Goal: Task Accomplishment & Management: Complete application form

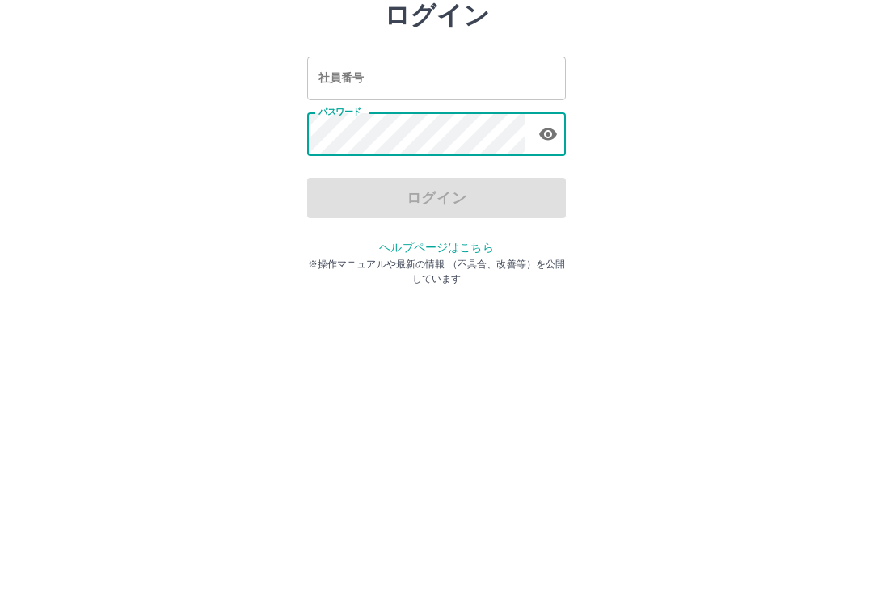
click at [432, 158] on input "社員番号" at bounding box center [436, 179] width 259 height 43
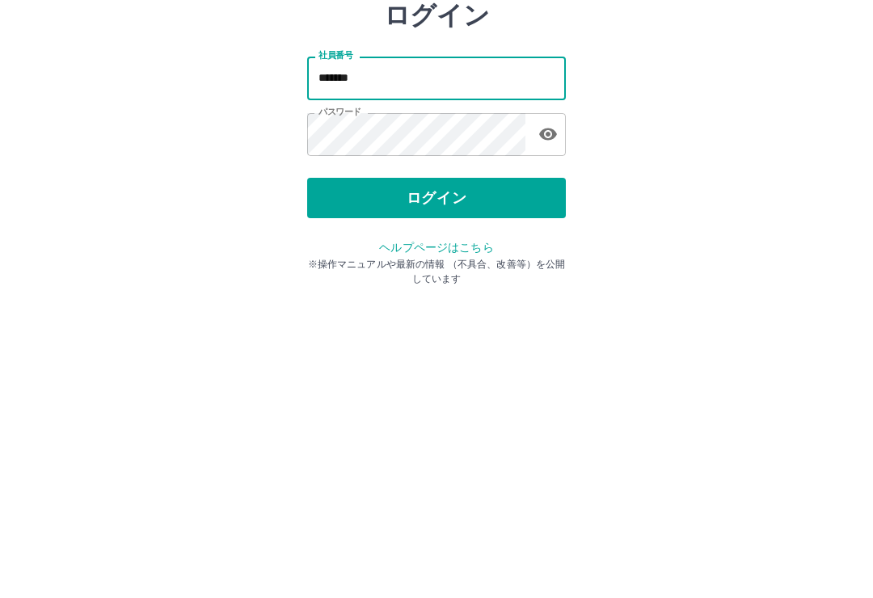
type input "*******"
click at [502, 280] on button "ログイン" at bounding box center [436, 300] width 259 height 40
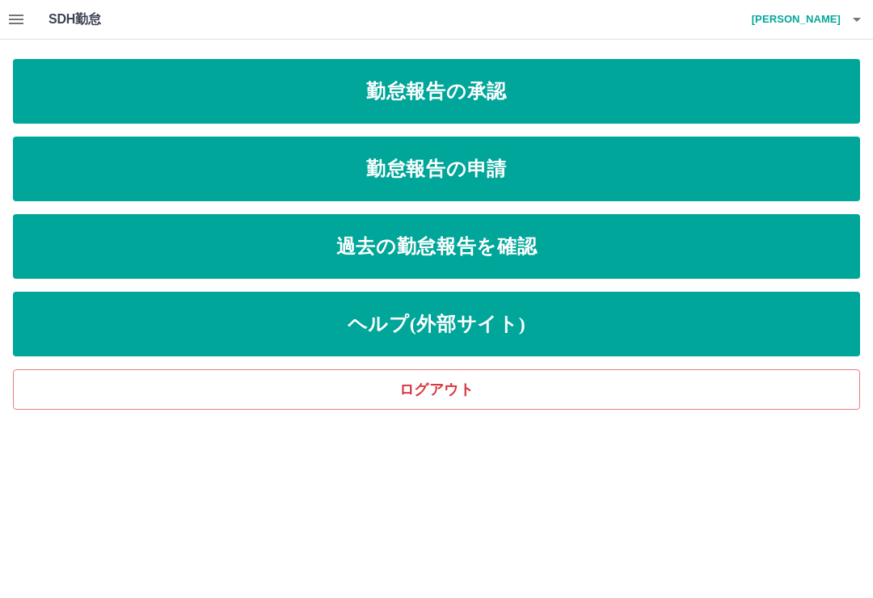
click at [495, 162] on link "勤怠報告の申請" at bounding box center [436, 169] width 847 height 65
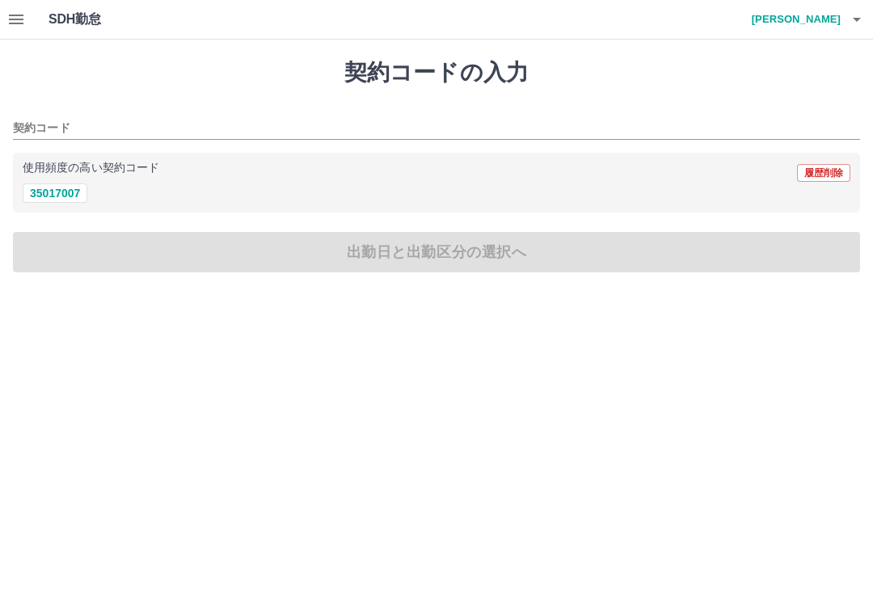
click at [68, 184] on button "35017007" at bounding box center [55, 192] width 65 height 19
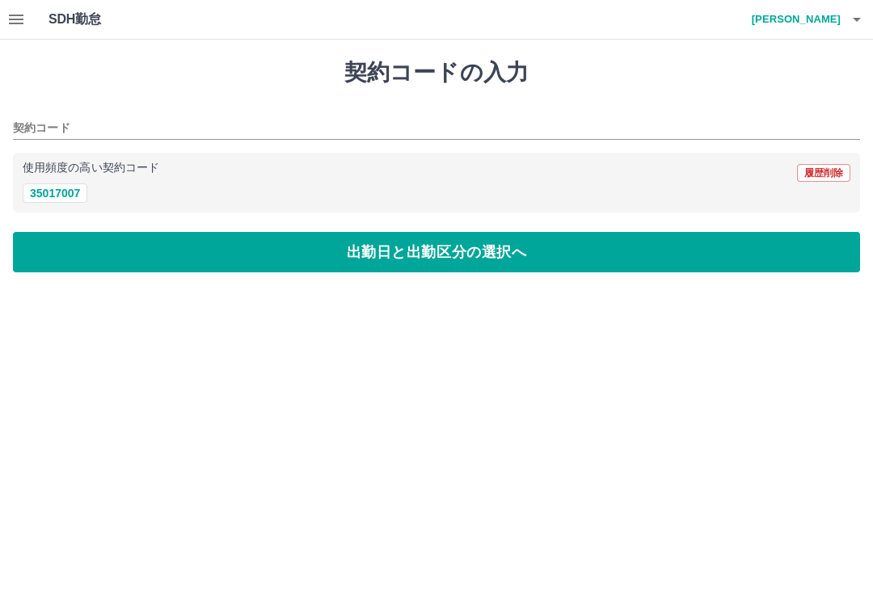
type input "********"
click at [473, 259] on button "出勤日と出勤区分の選択へ" at bounding box center [436, 252] width 847 height 40
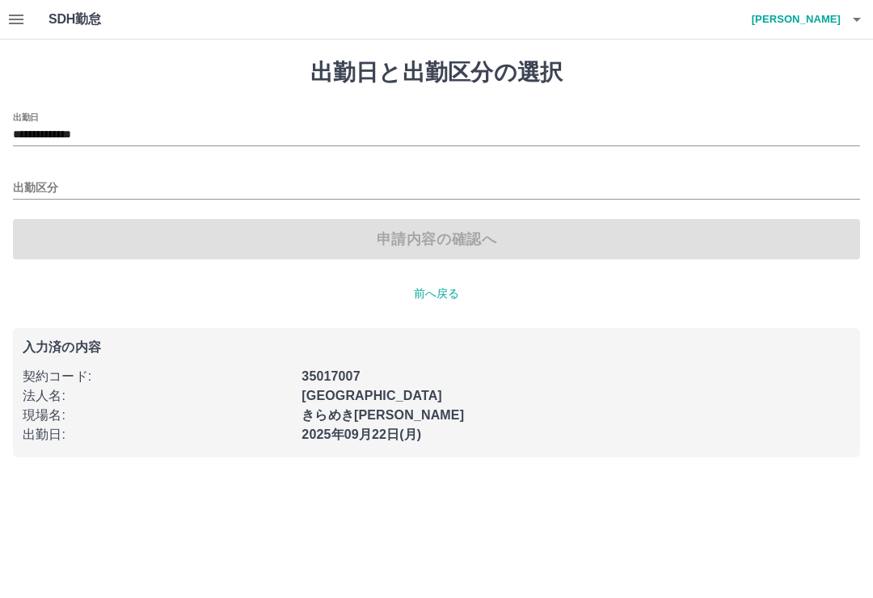
click at [42, 189] on input "出勤区分" at bounding box center [436, 189] width 847 height 20
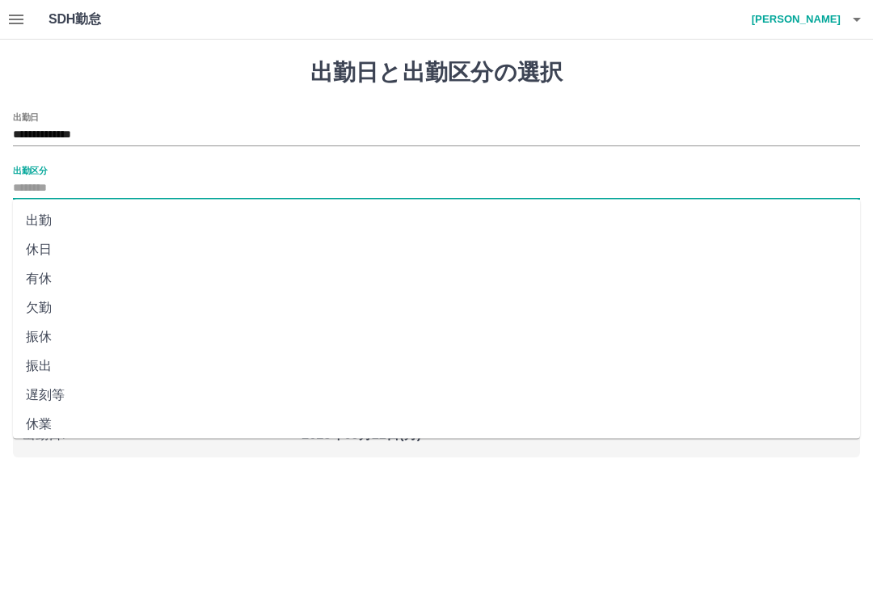
click at [52, 234] on li "出勤" at bounding box center [436, 220] width 847 height 29
type input "**"
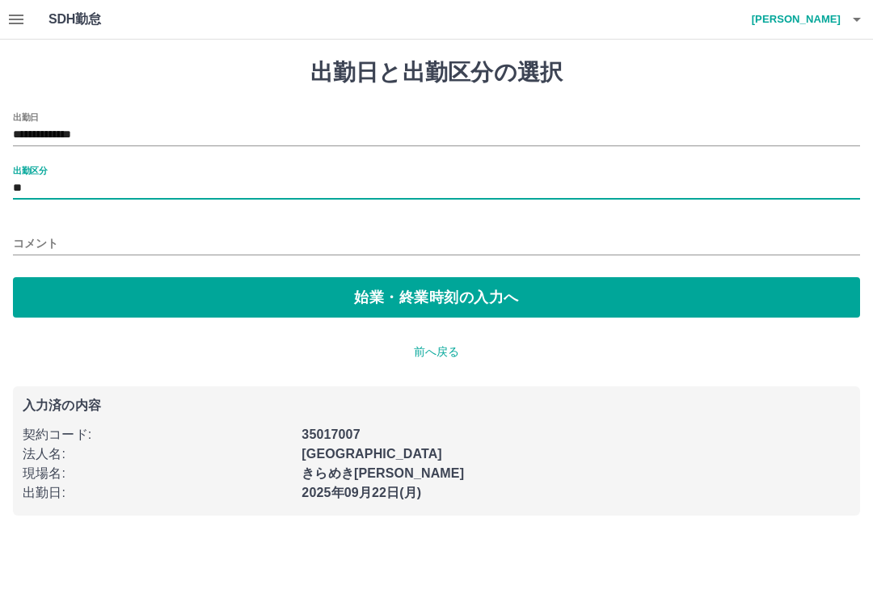
click at [462, 284] on button "始業・終業時刻の入力へ" at bounding box center [436, 297] width 847 height 40
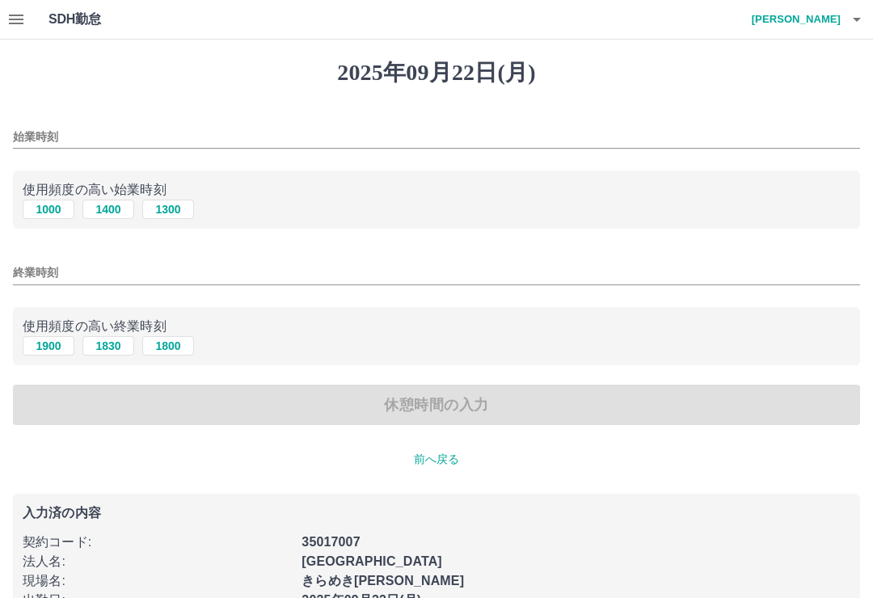
click at [50, 204] on button "1000" at bounding box center [49, 209] width 52 height 19
type input "****"
click at [48, 341] on button "1900" at bounding box center [49, 345] width 52 height 19
type input "****"
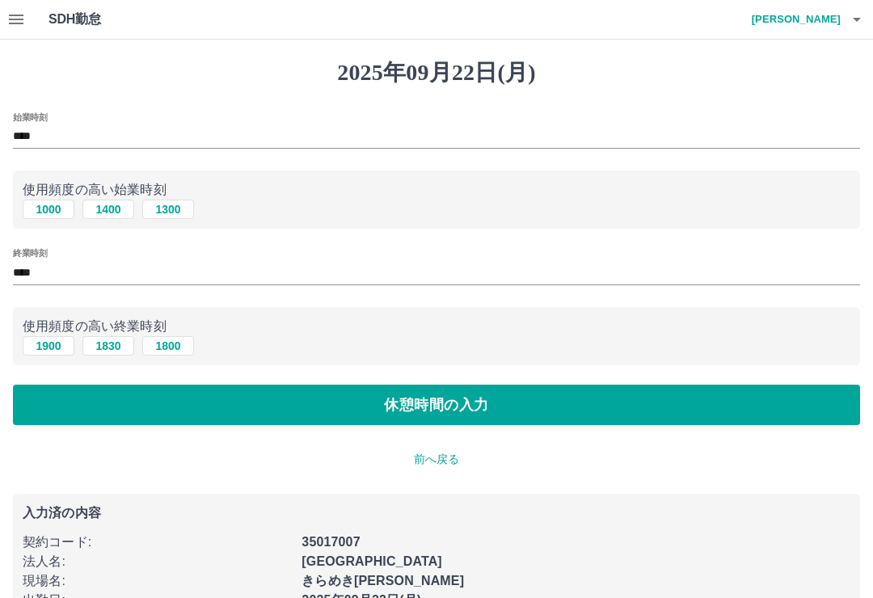
click at [437, 406] on button "休憩時間の入力" at bounding box center [436, 405] width 847 height 40
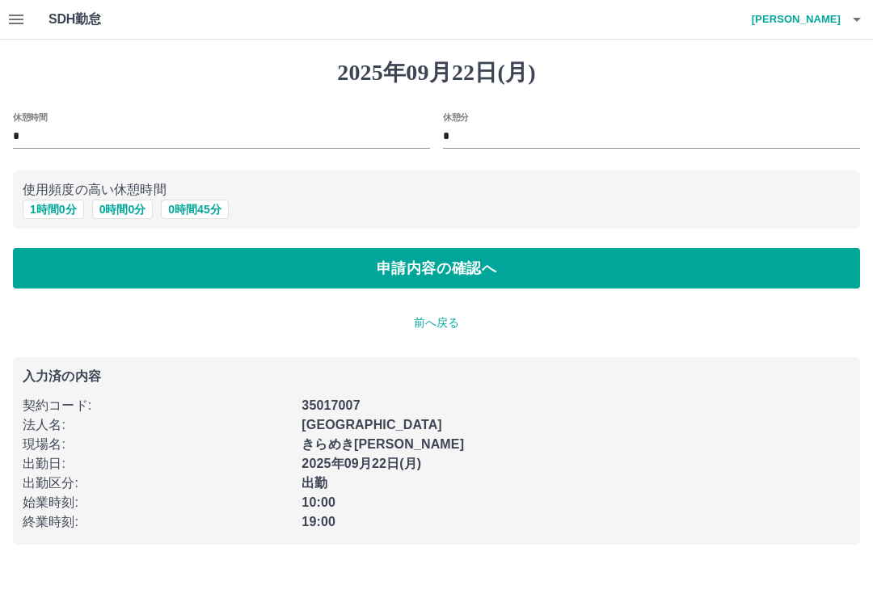
click at [49, 200] on button "1 時間 0 分" at bounding box center [53, 209] width 61 height 19
type input "*"
click at [481, 284] on button "申請内容の確認へ" at bounding box center [436, 268] width 847 height 40
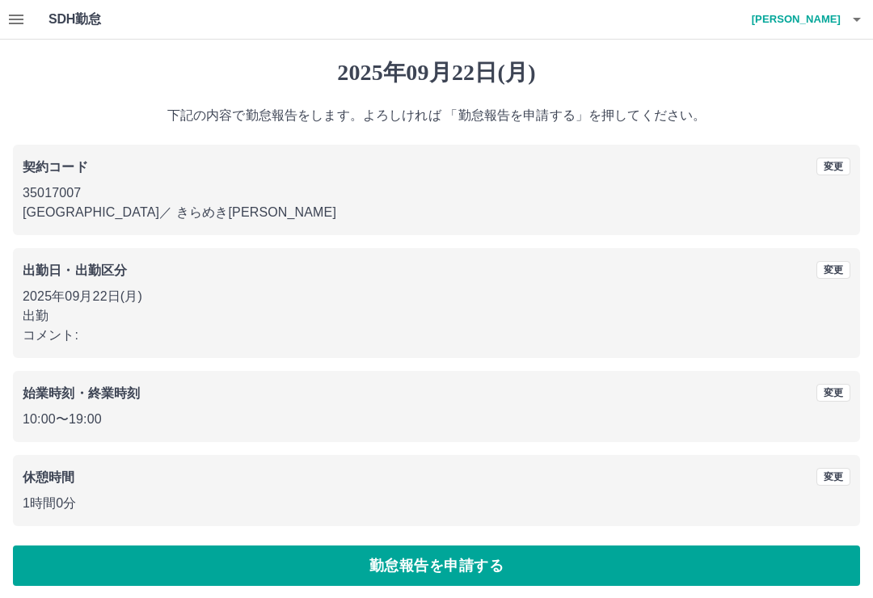
scroll to position [6, 0]
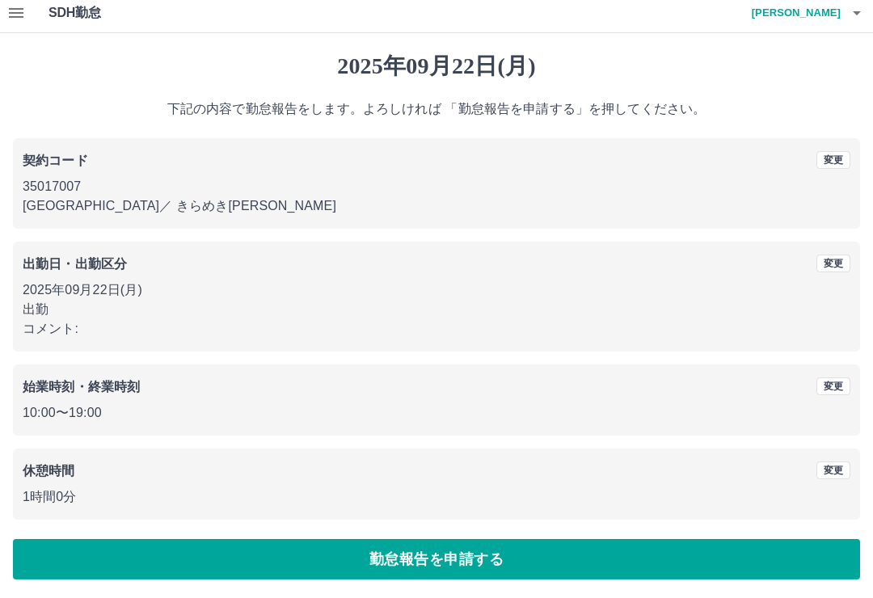
click at [434, 552] on button "勤怠報告を申請する" at bounding box center [436, 559] width 847 height 40
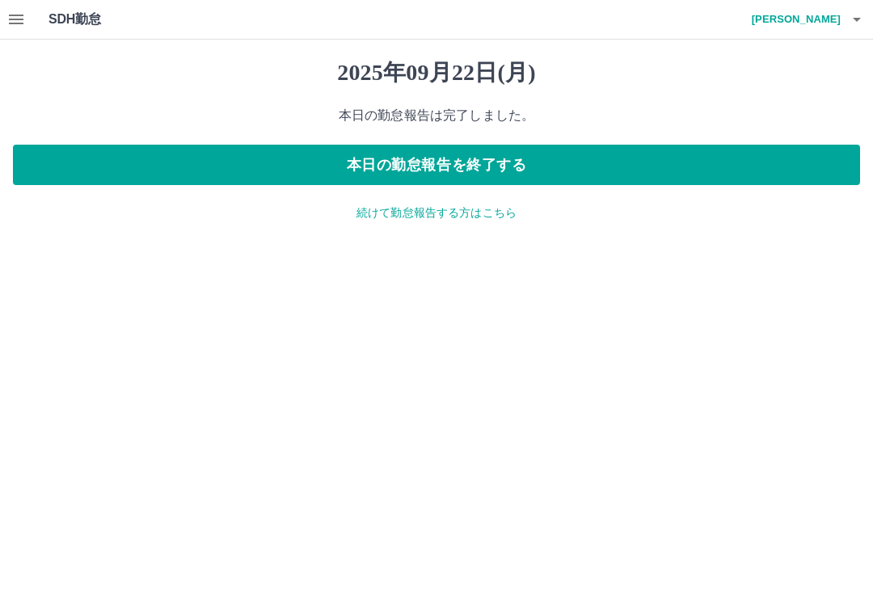
click at [516, 162] on button "本日の勤怠報告を終了する" at bounding box center [436, 165] width 847 height 40
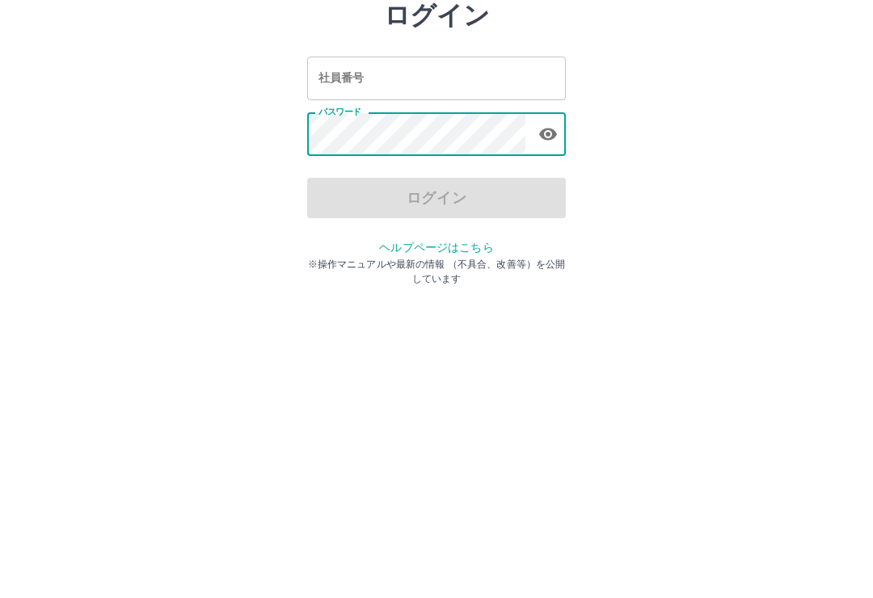
click at [466, 158] on input "社員番号" at bounding box center [436, 179] width 259 height 43
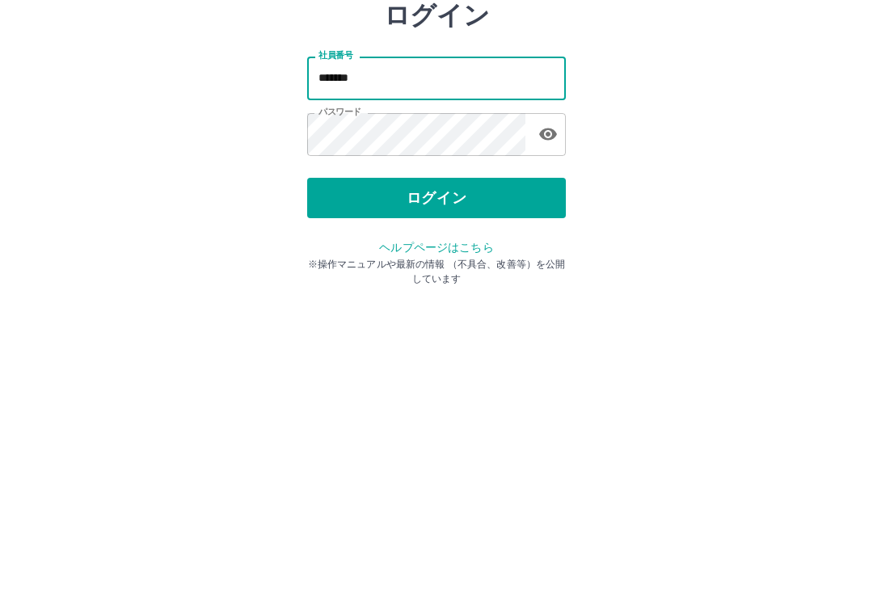
type input "*******"
click at [533, 280] on button "ログイン" at bounding box center [436, 300] width 259 height 40
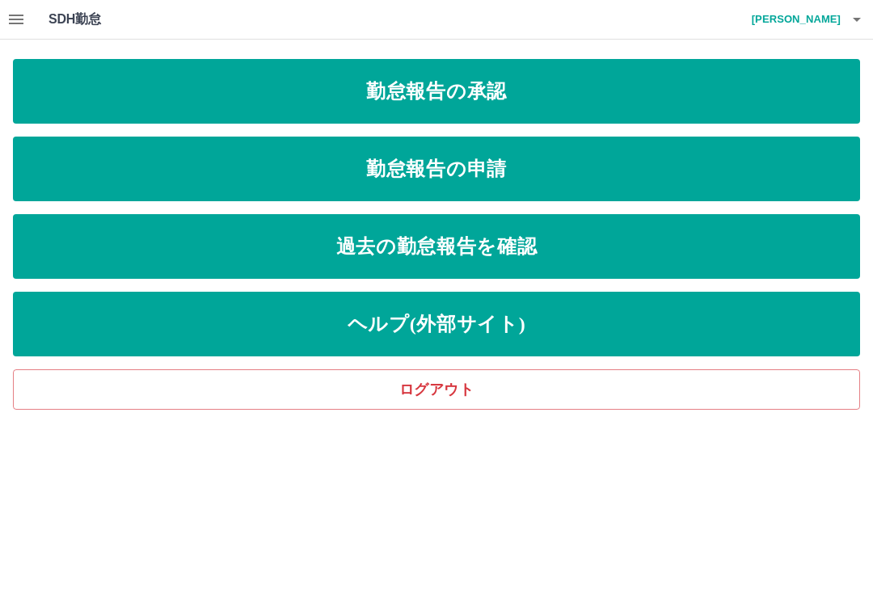
click at [491, 247] on link "過去の勤怠報告を確認" at bounding box center [436, 246] width 847 height 65
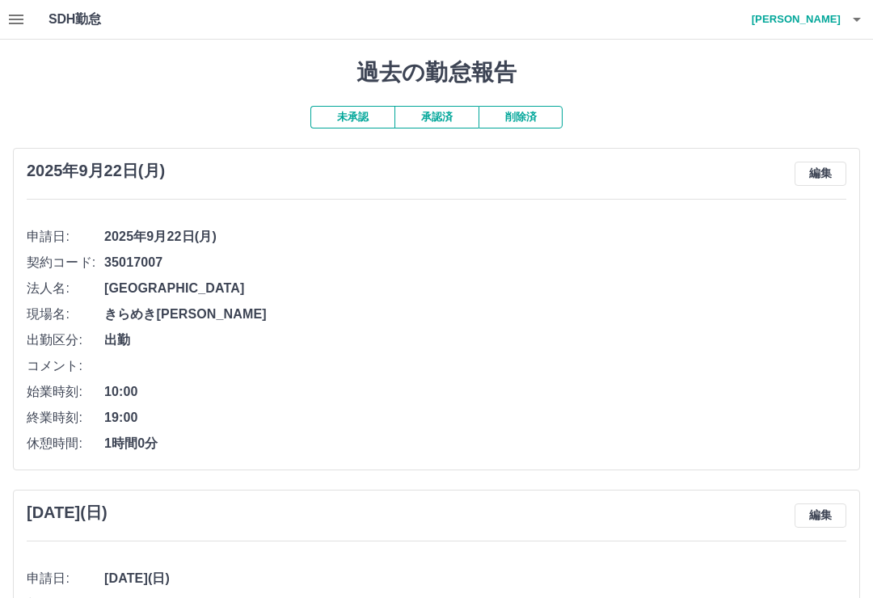
click at [452, 115] on button "承認済" at bounding box center [436, 117] width 84 height 23
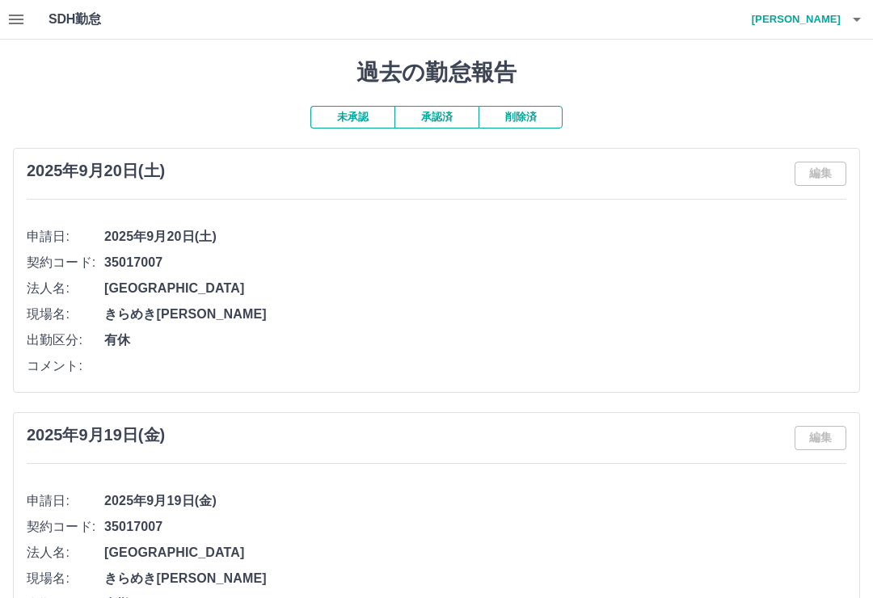
click at [861, 18] on icon "button" at bounding box center [857, 20] width 8 height 4
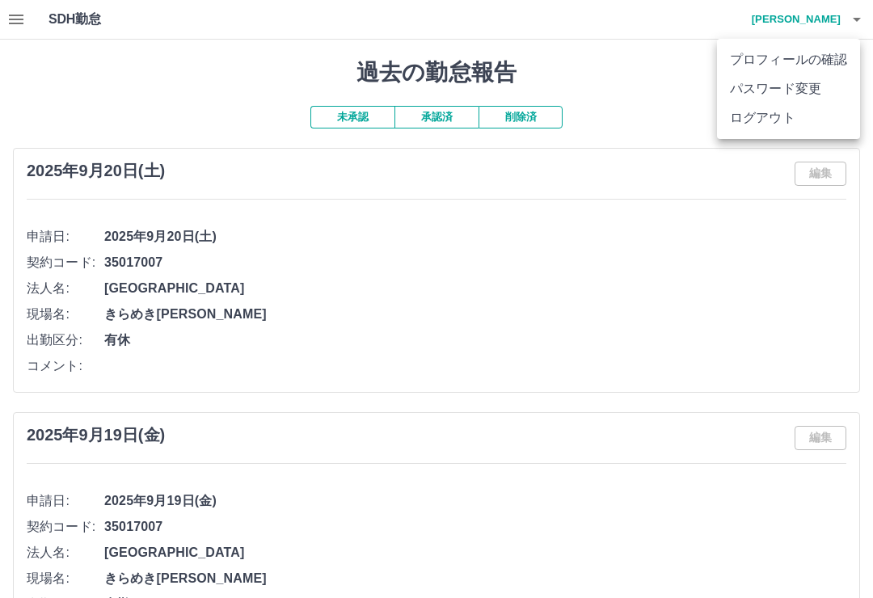
click at [773, 124] on li "ログアウト" at bounding box center [788, 117] width 143 height 29
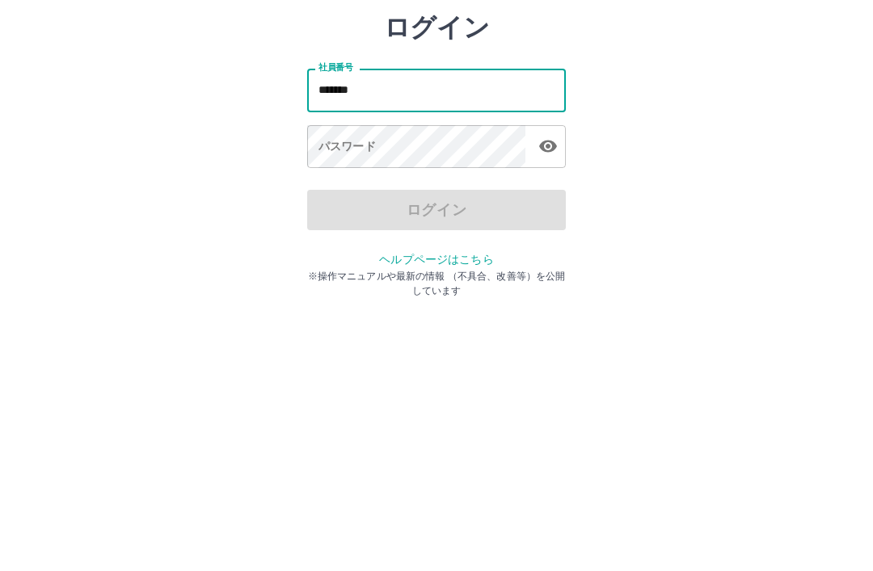
type input "*******"
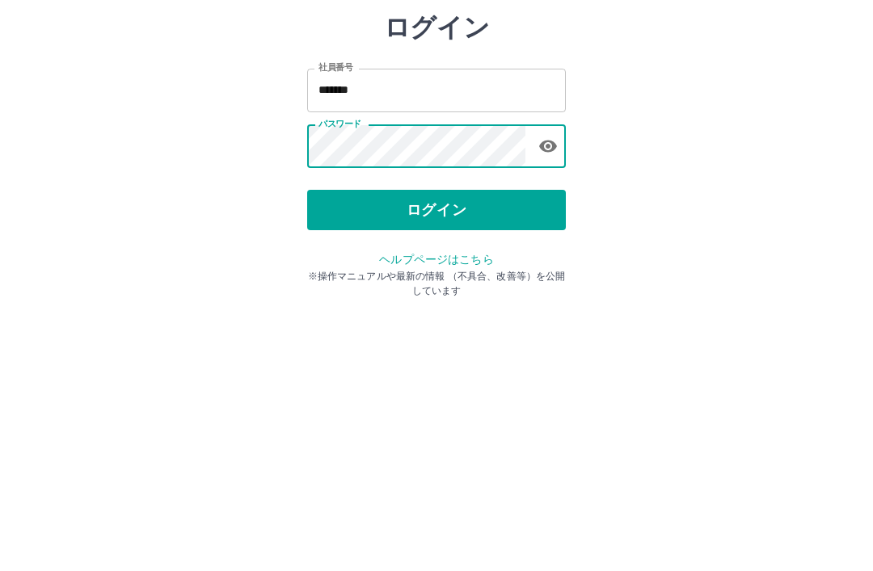
click at [449, 280] on button "ログイン" at bounding box center [436, 300] width 259 height 40
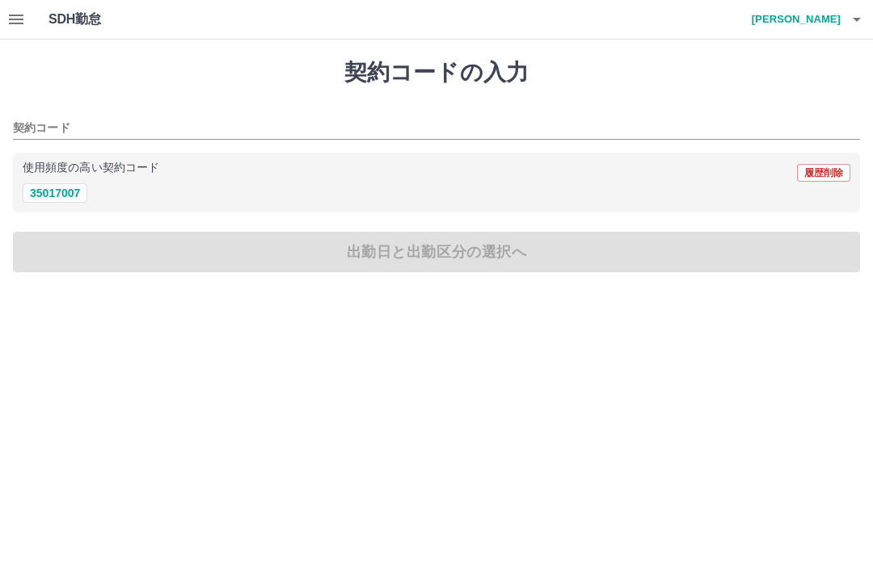
click at [57, 200] on button "35017007" at bounding box center [55, 192] width 65 height 19
type input "********"
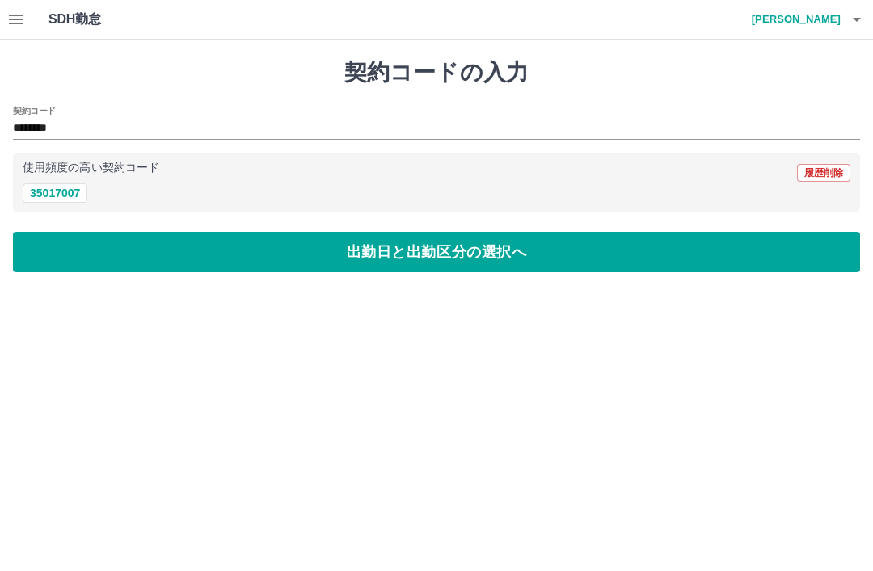
click at [95, 245] on button "出勤日と出勤区分の選択へ" at bounding box center [436, 252] width 847 height 40
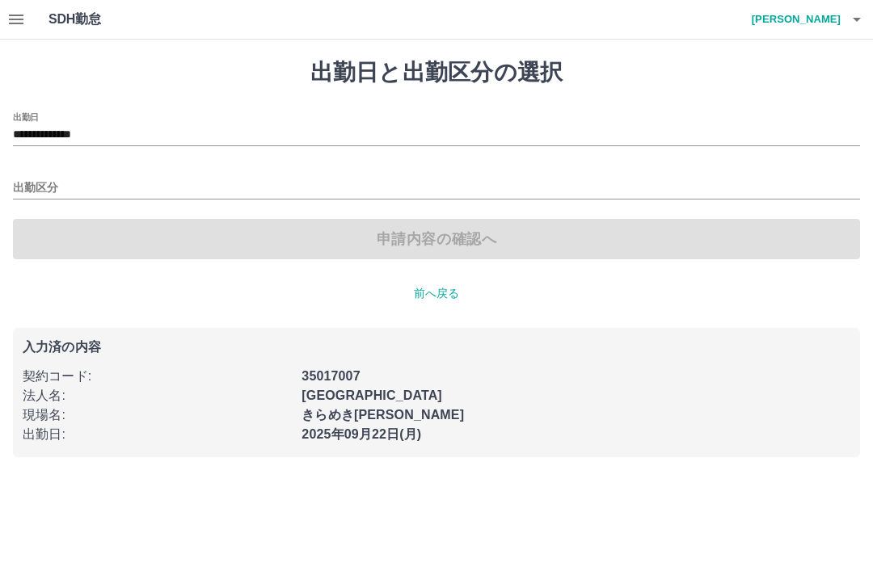
click at [167, 198] on input "出勤区分" at bounding box center [436, 189] width 847 height 20
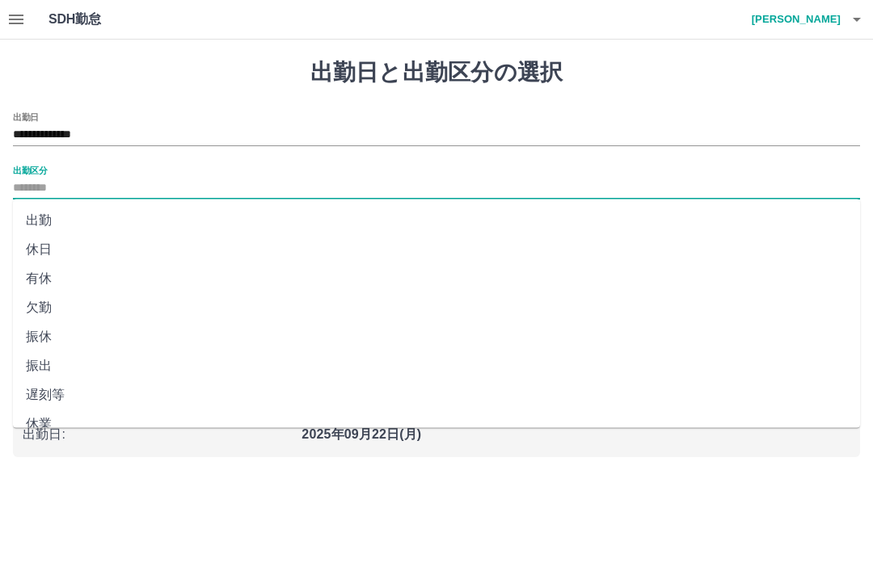
scroll to position [1, 0]
click at [44, 223] on li "出勤" at bounding box center [436, 219] width 847 height 29
type input "**"
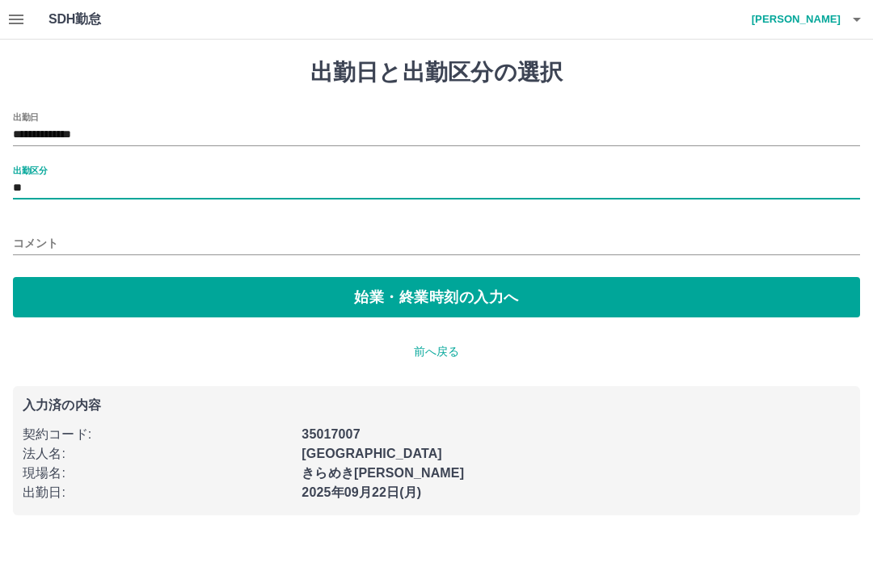
click at [91, 300] on button "始業・終業時刻の入力へ" at bounding box center [436, 297] width 847 height 40
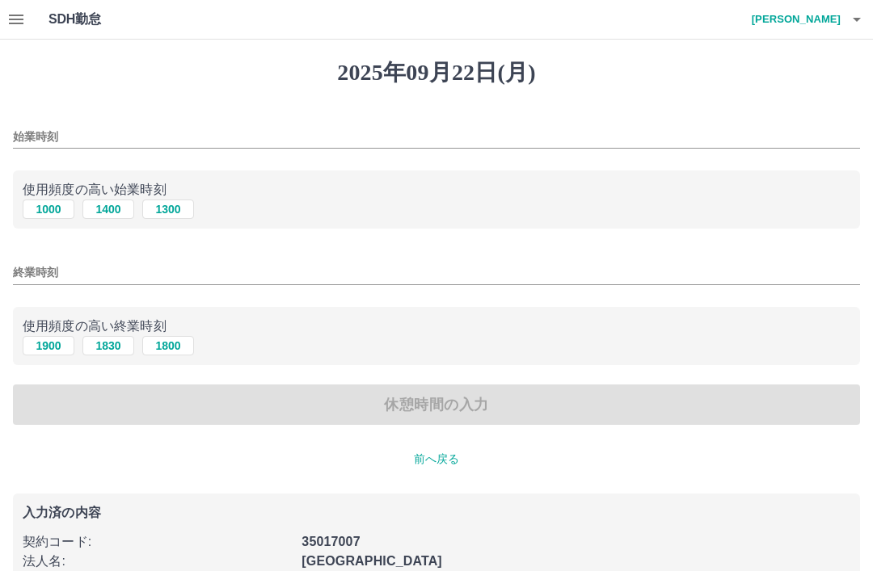
click at [113, 200] on button "1400" at bounding box center [108, 209] width 52 height 19
type input "****"
click at [103, 342] on button "1830" at bounding box center [108, 345] width 52 height 19
type input "****"
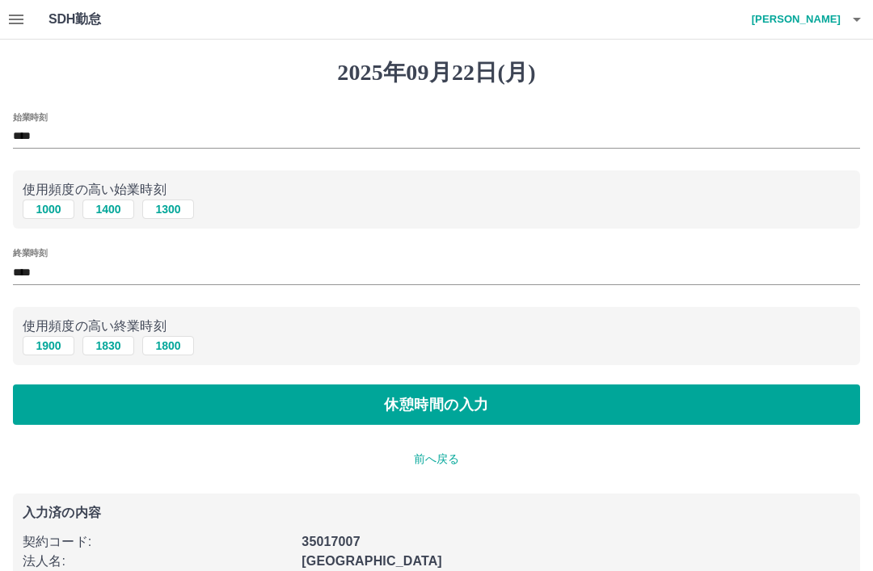
click at [171, 387] on button "休憩時間の入力" at bounding box center [436, 405] width 847 height 40
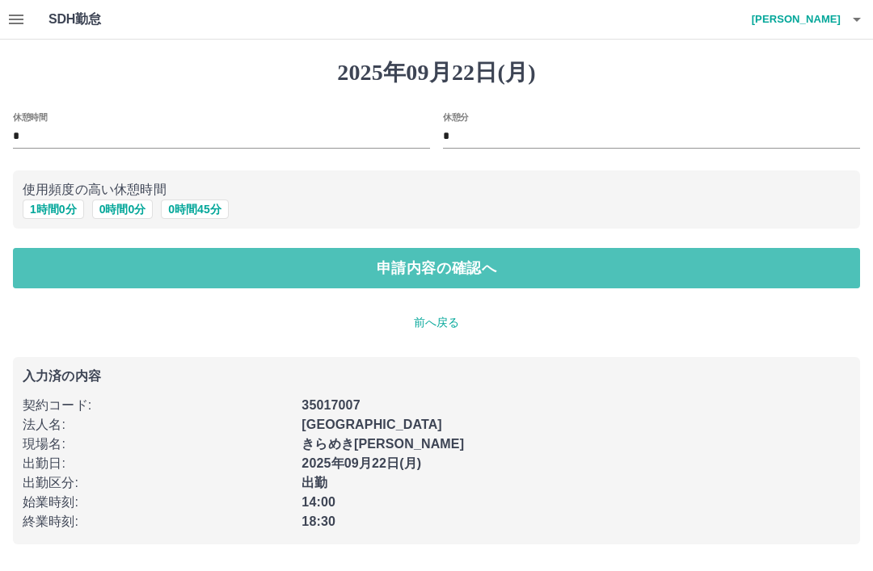
click at [259, 271] on button "申請内容の確認へ" at bounding box center [436, 268] width 847 height 40
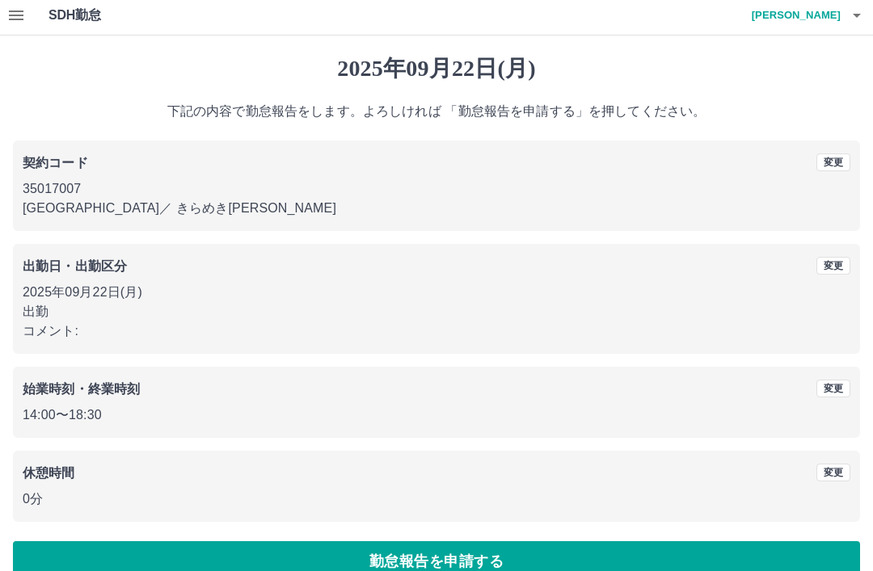
scroll to position [33, 0]
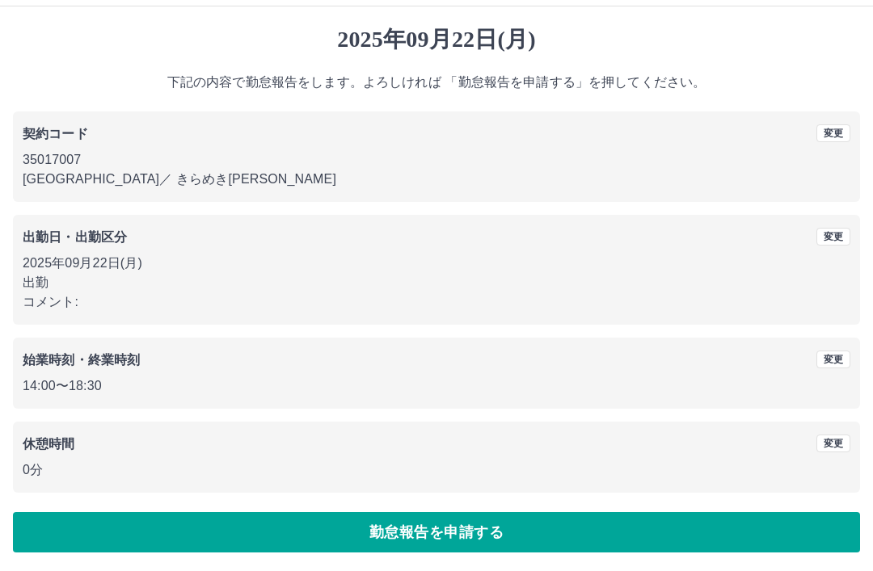
click at [315, 530] on button "勤怠報告を申請する" at bounding box center [436, 532] width 847 height 40
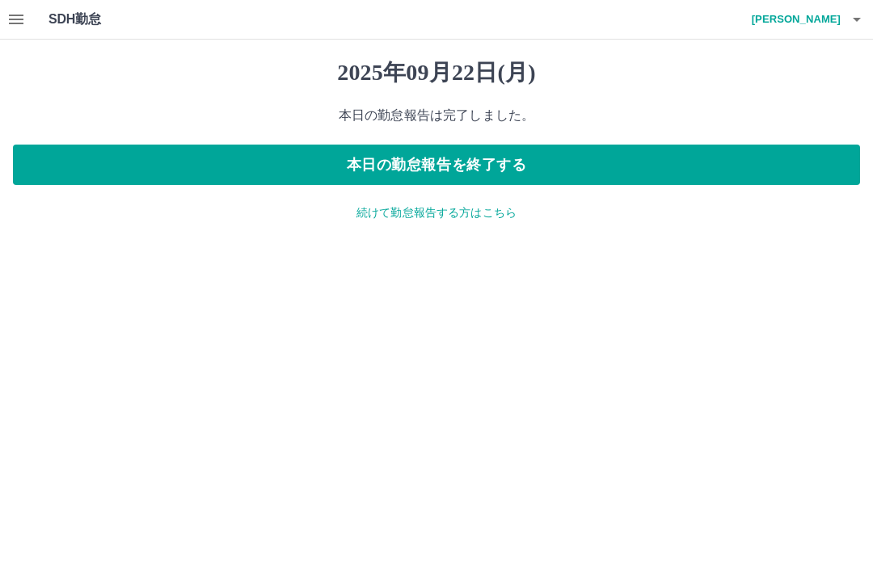
click at [463, 150] on button "本日の勤怠報告を終了する" at bounding box center [436, 165] width 847 height 40
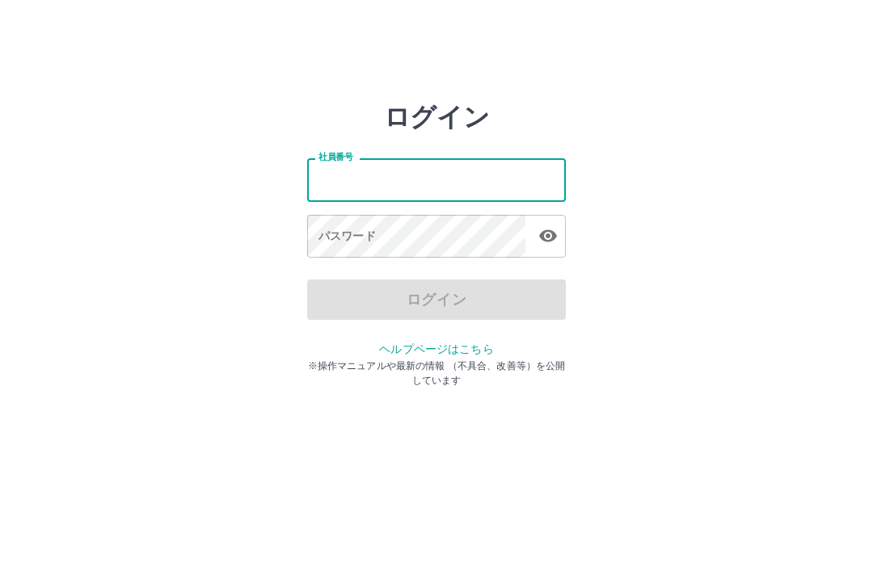
click at [713, 183] on div "ログイン 社員番号 社員番号 パスワード パスワード ログイン ヘルプページはこちら ※操作マニュアルや最新の情報 （不具合、改善等）を公開しています" at bounding box center [436, 231] width 873 height 259
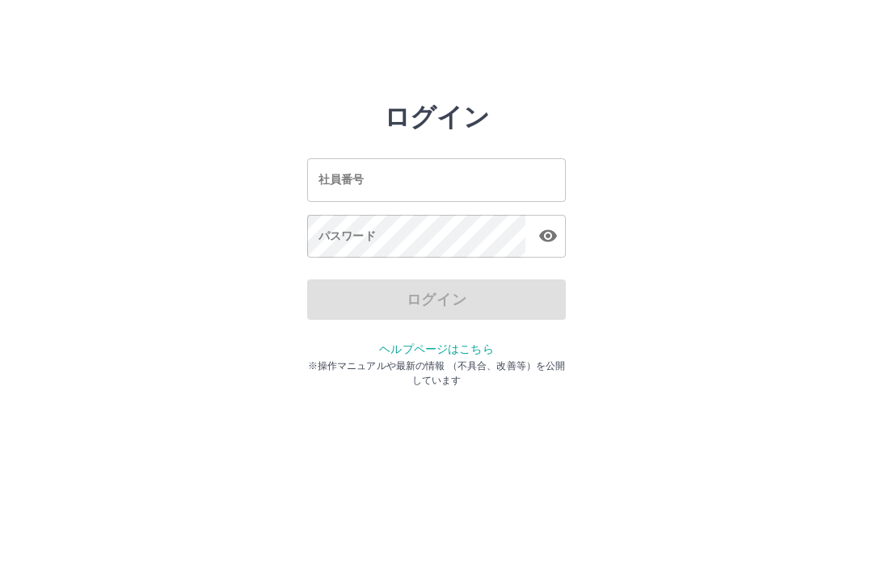
click at [472, 310] on div "ログイン" at bounding box center [436, 300] width 259 height 40
click at [659, 319] on div "ログイン 社員番号 社員番号 パスワード パスワード ログイン ヘルプページはこちら ※操作マニュアルや最新の情報 （不具合、改善等）を公開しています" at bounding box center [436, 231] width 873 height 259
click at [471, 178] on input "社員番号" at bounding box center [436, 179] width 259 height 43
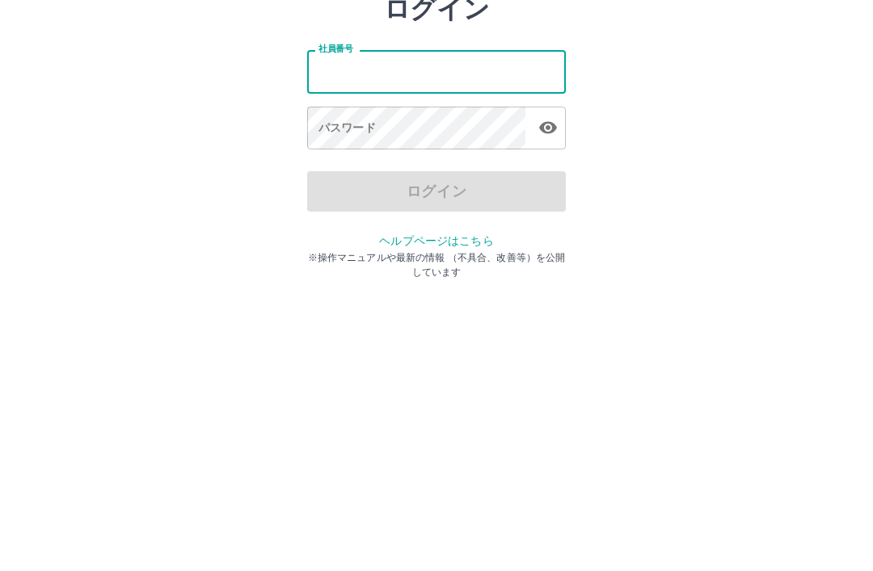
click at [692, 160] on div "ログイン 社員番号 社員番号 パスワード パスワード ログイン ヘルプページはこちら ※操作マニュアルや最新の情報 （不具合、改善等）を公開しています" at bounding box center [436, 231] width 873 height 259
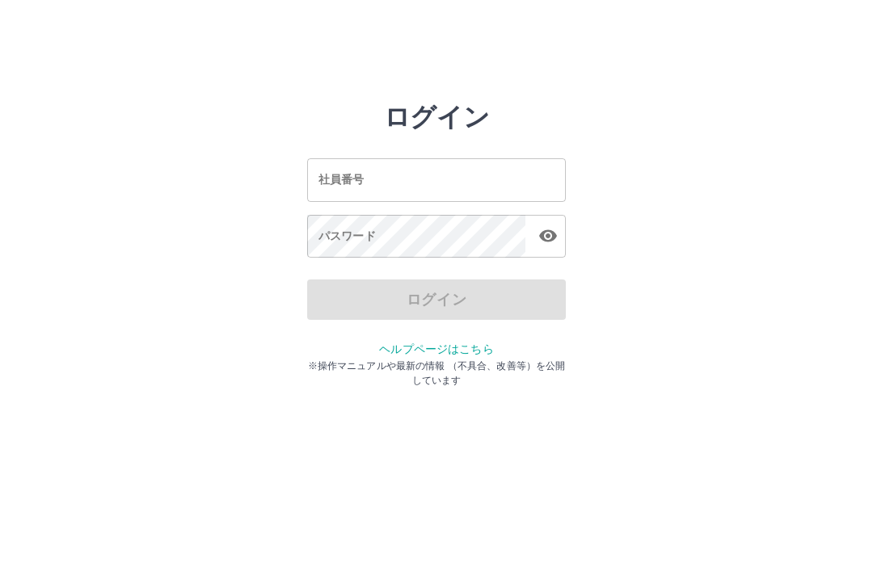
click at [466, 170] on input "社員番号" at bounding box center [436, 179] width 259 height 43
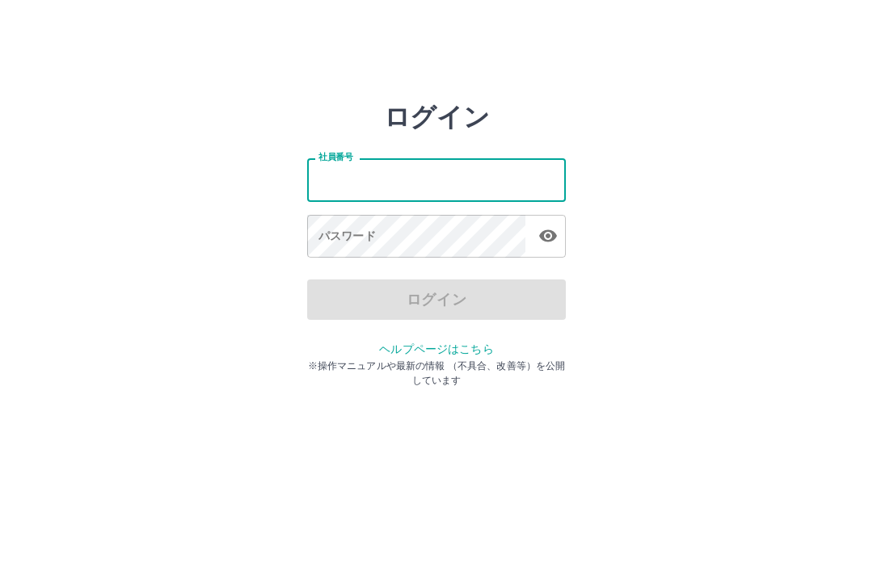
click at [697, 166] on div "ログイン 社員番号 社員番号 パスワード パスワード ログイン ヘルプページはこちら ※操作マニュアルや最新の情報 （不具合、改善等）を公開しています" at bounding box center [436, 231] width 873 height 259
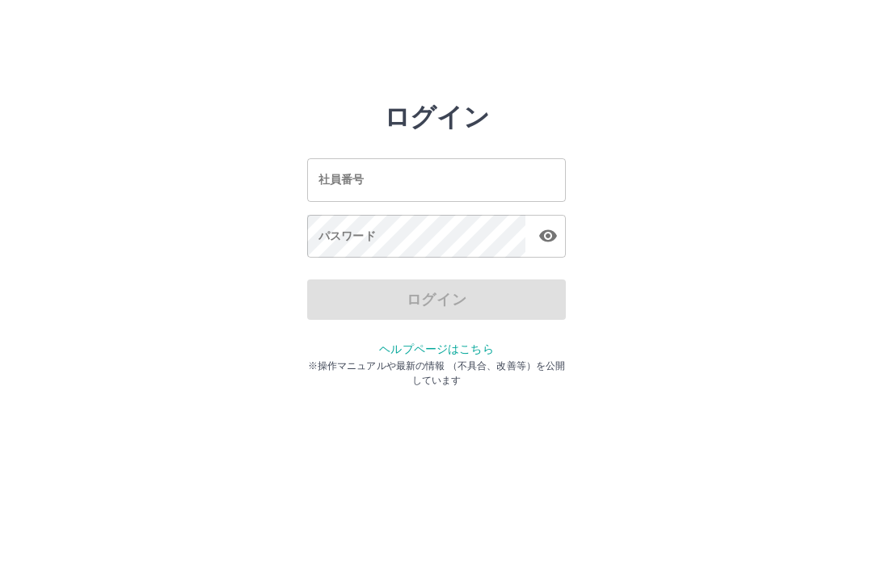
click at [706, 243] on div "ログイン 社員番号 社員番号 パスワード パスワード ログイン ヘルプページはこちら ※操作マニュアルや最新の情報 （不具合、改善等）を公開しています" at bounding box center [436, 231] width 873 height 259
click at [666, 267] on div "ログイン 社員番号 社員番号 パスワード パスワード ログイン ヘルプページはこちら ※操作マニュアルや最新の情報 （不具合、改善等）を公開しています" at bounding box center [436, 231] width 873 height 259
click at [456, 180] on input "社員番号" at bounding box center [436, 179] width 259 height 43
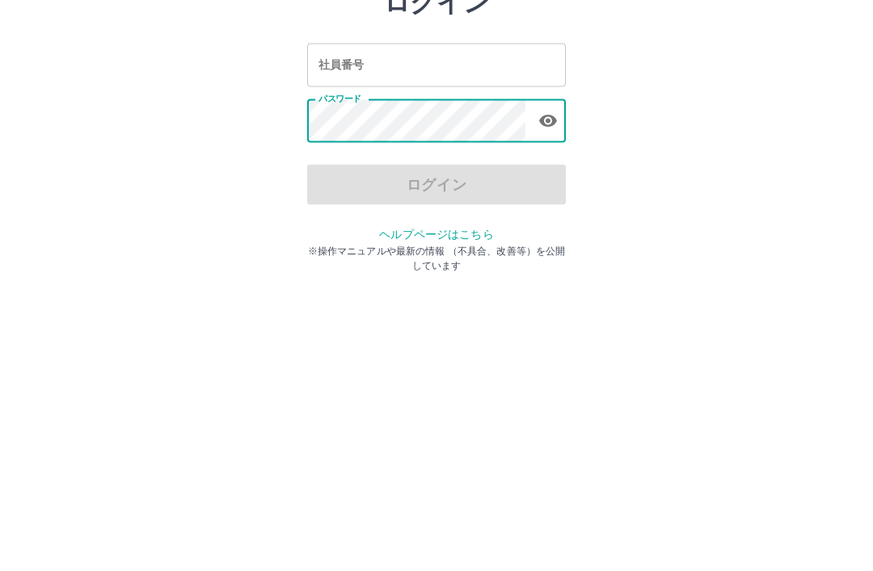
click at [710, 142] on div "ログイン 社員番号 社員番号 パスワード パスワード ログイン ヘルプページはこちら ※操作マニュアルや最新の情報 （不具合、改善等）を公開しています" at bounding box center [436, 231] width 873 height 259
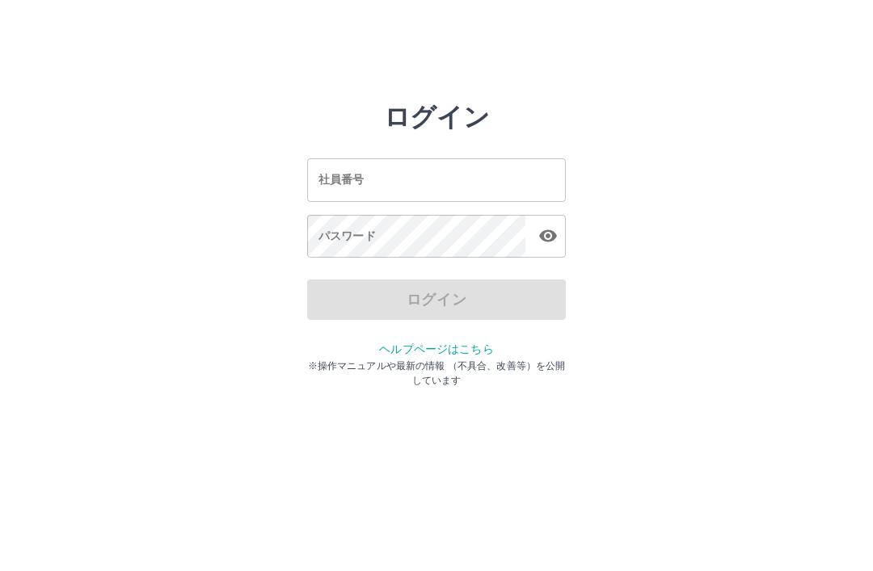
click at [638, 230] on div "ログイン 社員番号 社員番号 パスワード パスワード ログイン ヘルプページはこちら ※操作マニュアルや最新の情報 （不具合、改善等）を公開しています" at bounding box center [436, 231] width 873 height 259
click at [461, 168] on input "社員番号" at bounding box center [436, 179] width 259 height 43
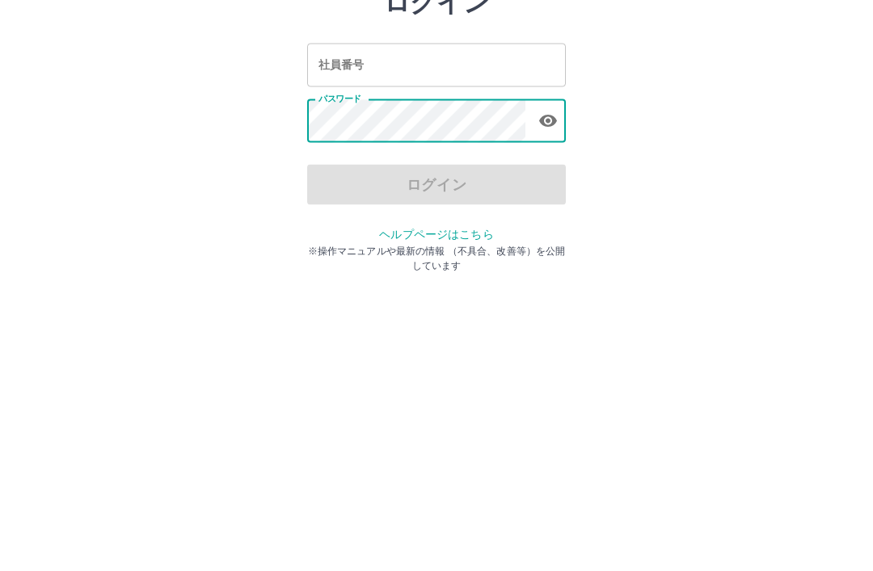
click at [670, 157] on div "ログイン 社員番号 社員番号 パスワード パスワード ログイン ヘルプページはこちら ※操作マニュアルや最新の情報 （不具合、改善等）を公開しています" at bounding box center [436, 231] width 873 height 259
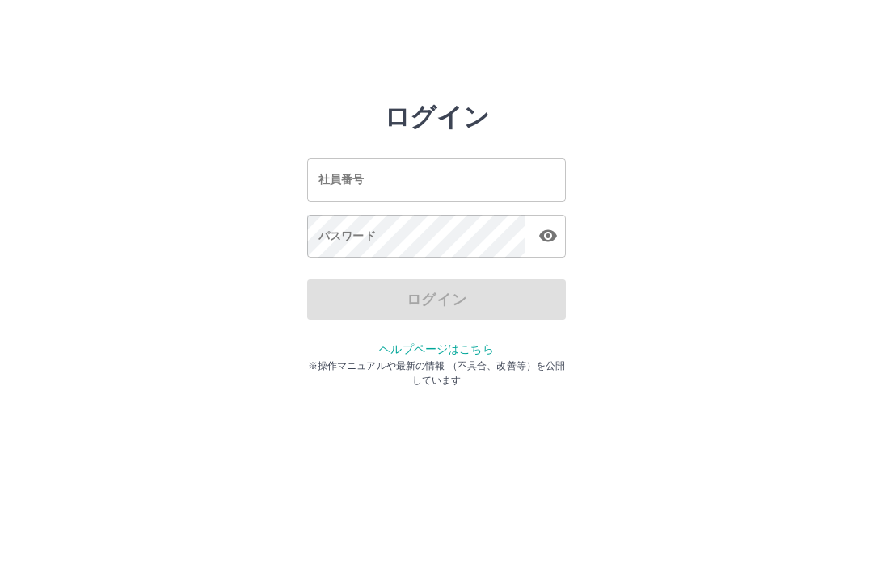
click at [465, 183] on input "社員番号" at bounding box center [436, 179] width 259 height 43
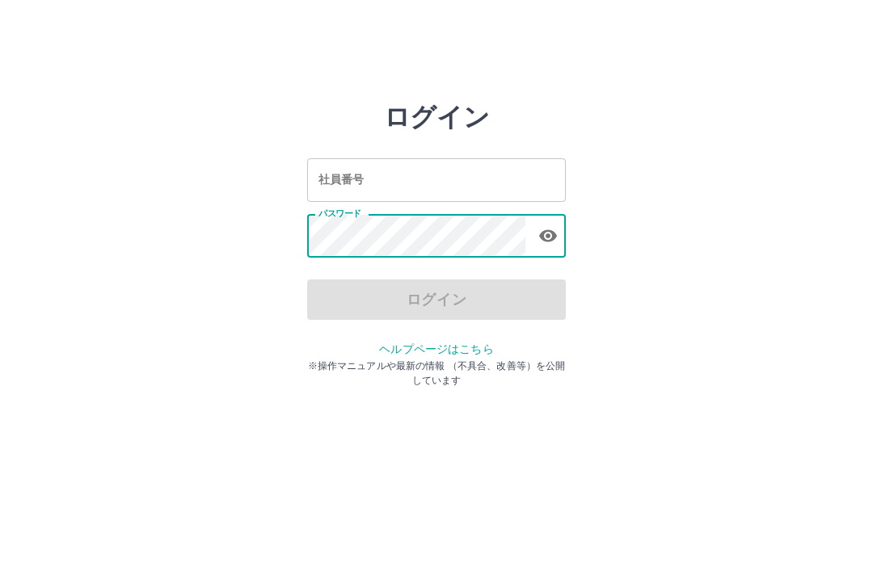
click at [676, 180] on div "ログイン 社員番号 社員番号 パスワード パスワード ログイン ヘルプページはこちら ※操作マニュアルや最新の情報 （不具合、改善等）を公開しています" at bounding box center [436, 231] width 873 height 259
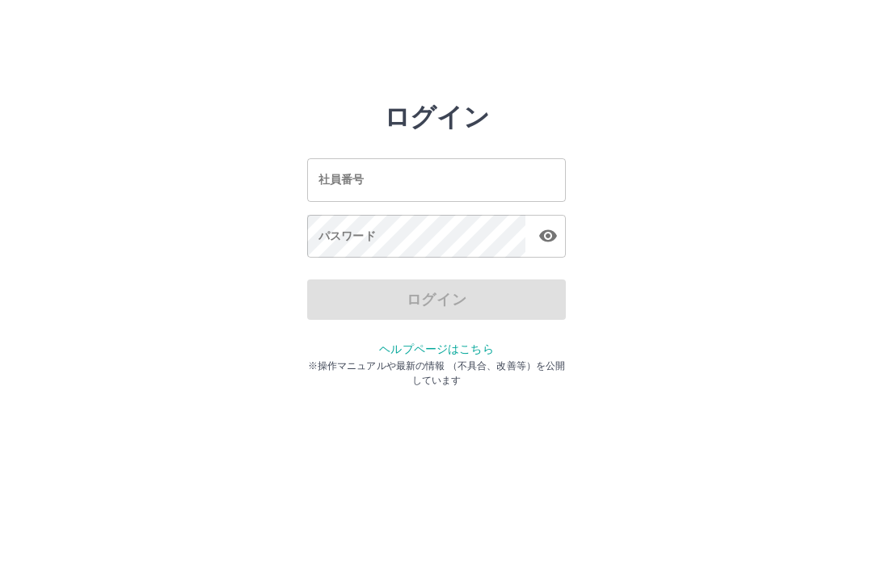
click at [675, 179] on div "ログイン 社員番号 社員番号 パスワード パスワード ログイン ヘルプページはこちら ※操作マニュアルや最新の情報 （不具合、改善等）を公開しています" at bounding box center [436, 231] width 873 height 259
click at [463, 300] on div "ログイン" at bounding box center [436, 300] width 259 height 40
click at [411, 298] on div "ログイン" at bounding box center [436, 300] width 259 height 40
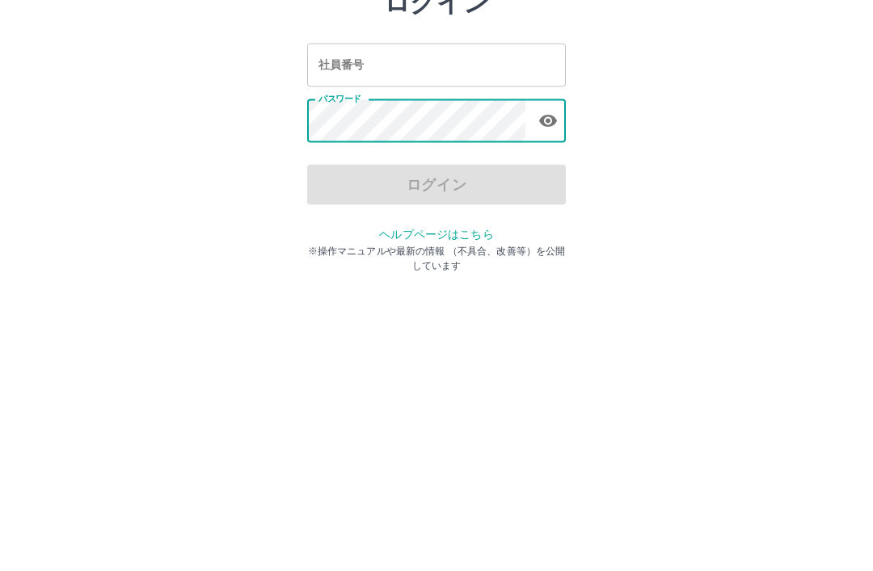
click at [666, 177] on div "ログイン 社員番号 社員番号 パスワード パスワード ログイン ヘルプページはこちら ※操作マニュアルや最新の情報 （不具合、改善等）を公開しています" at bounding box center [436, 231] width 873 height 259
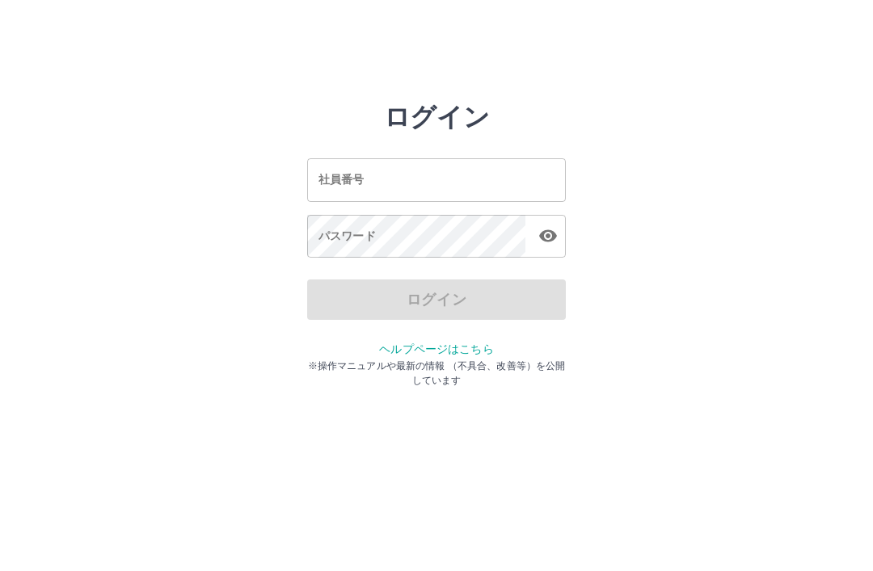
click at [453, 182] on input "社員番号" at bounding box center [436, 179] width 259 height 43
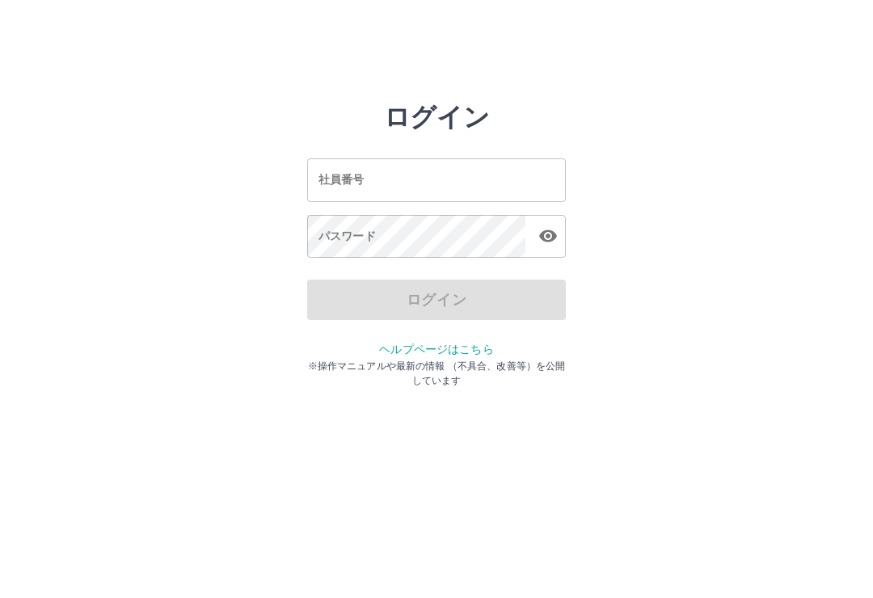
click at [501, 177] on input "社員番号" at bounding box center [436, 179] width 259 height 43
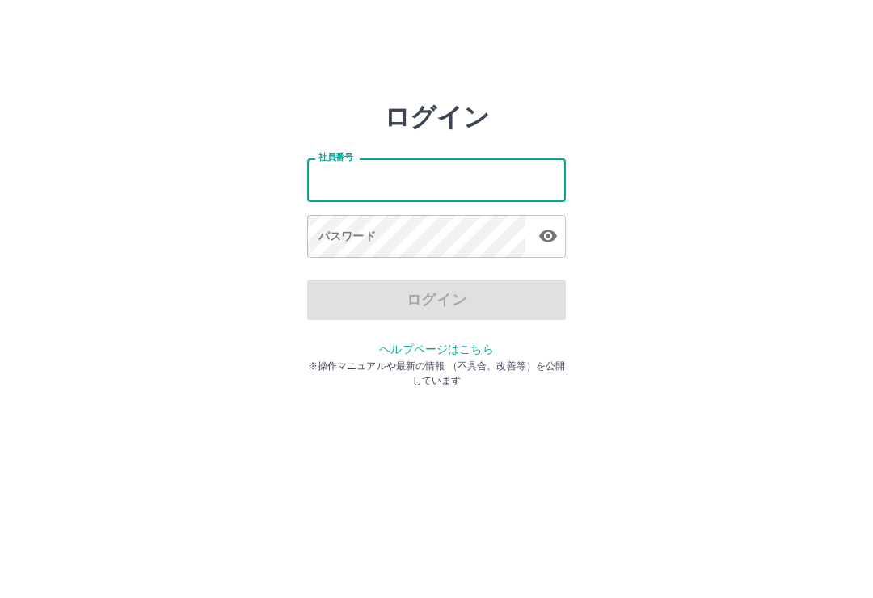
type input "*******"
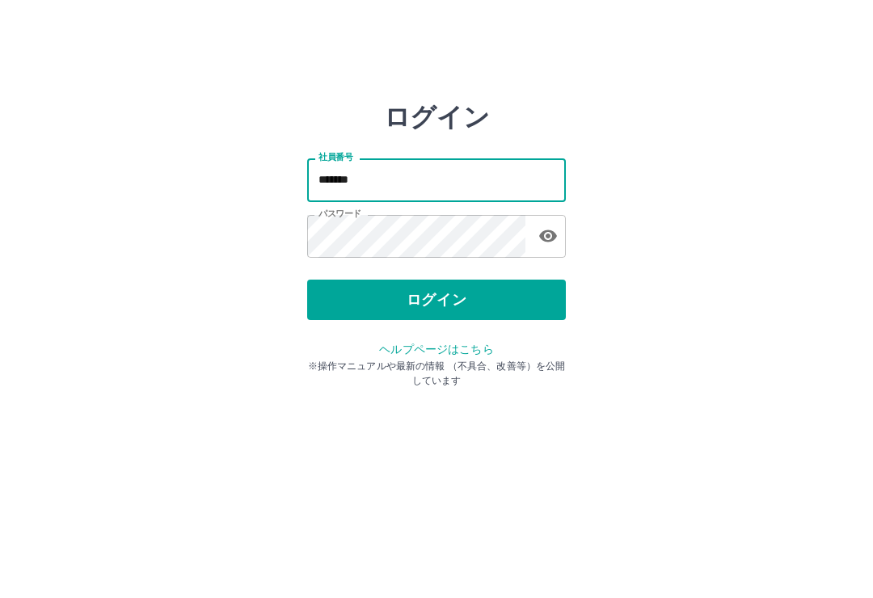
click at [500, 297] on button "ログイン" at bounding box center [436, 300] width 259 height 40
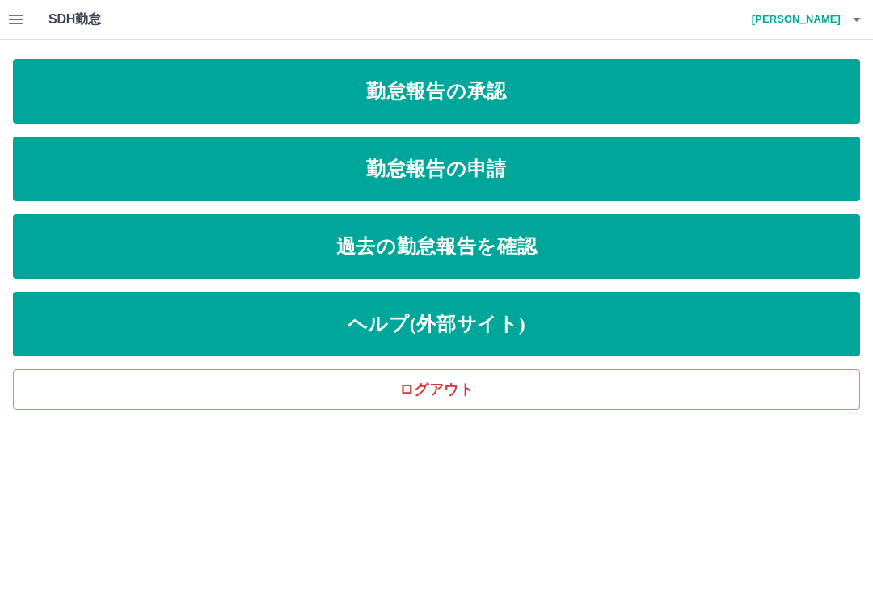
click at [506, 86] on link "勤怠報告の承認" at bounding box center [436, 91] width 847 height 65
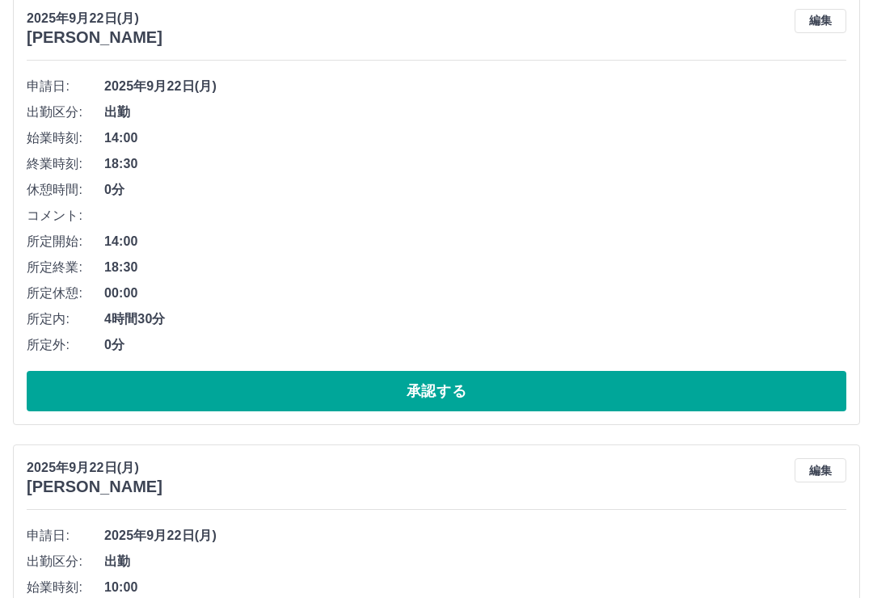
scroll to position [197, 0]
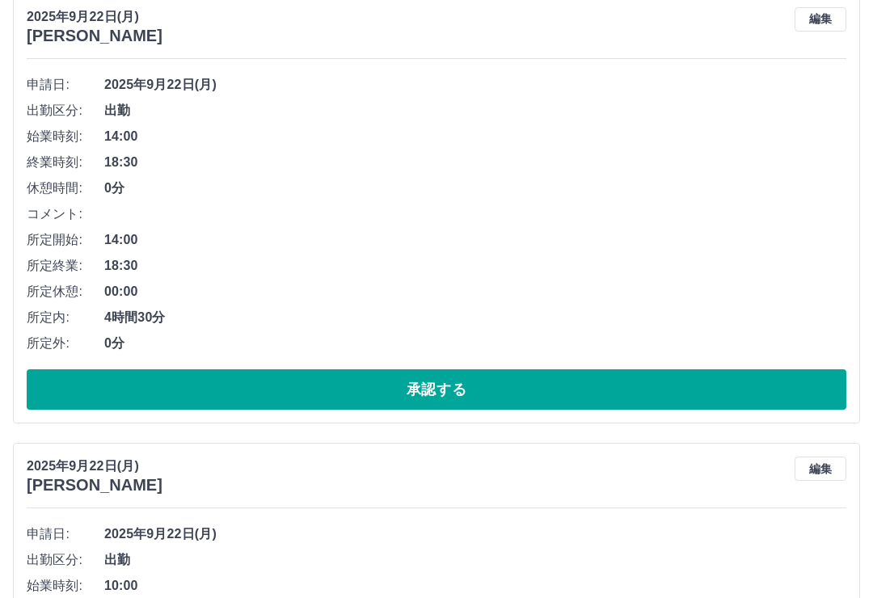
click at [440, 381] on button "承認する" at bounding box center [436, 389] width 819 height 40
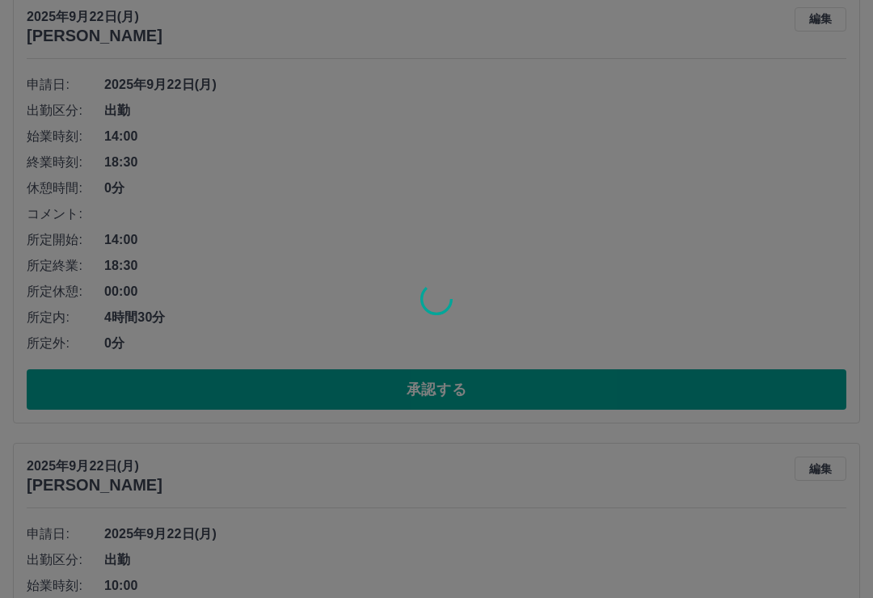
scroll to position [15, 0]
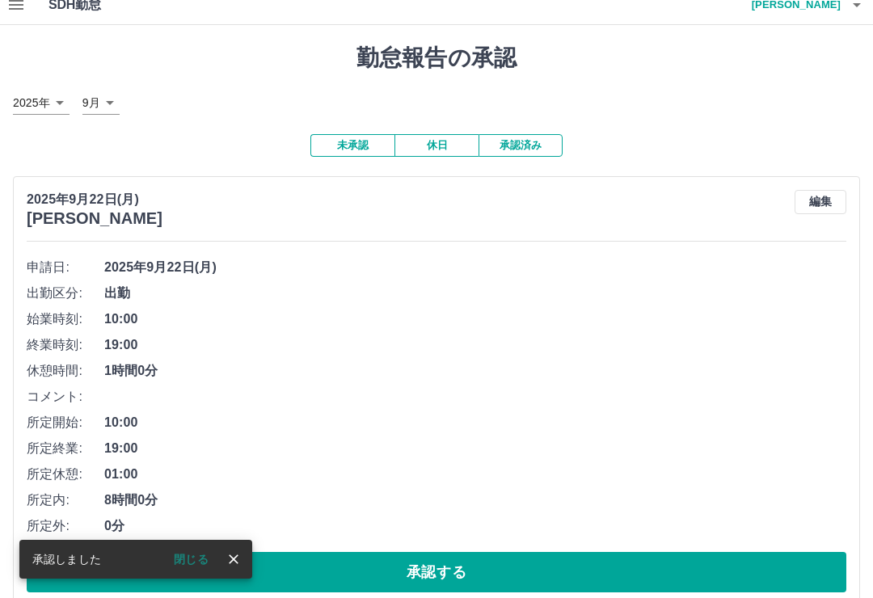
click at [438, 566] on button "承認する" at bounding box center [436, 572] width 819 height 40
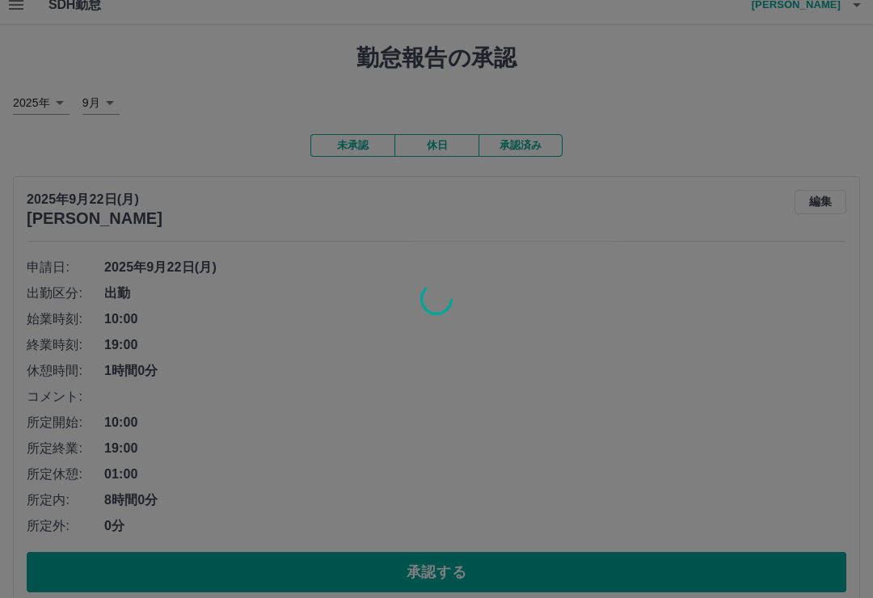
scroll to position [0, 0]
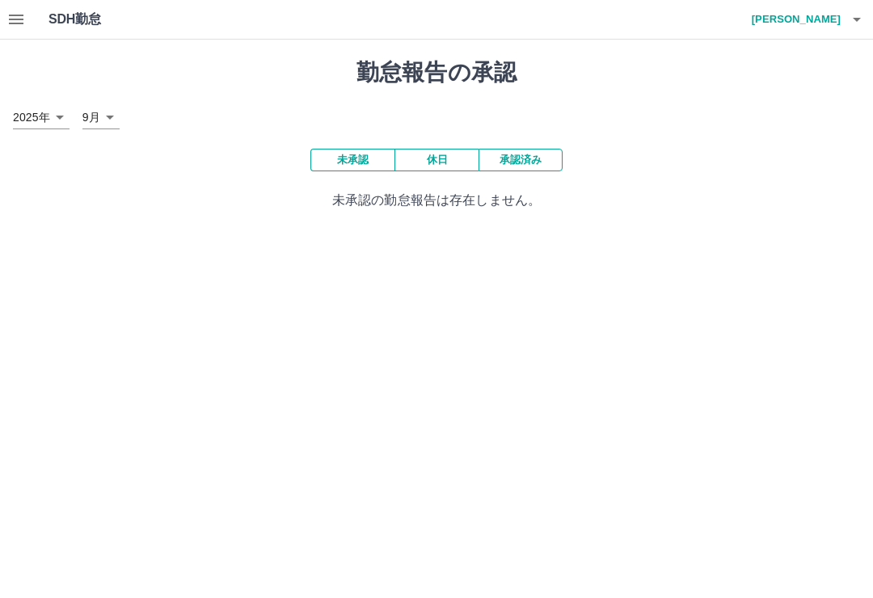
click at [574, 230] on html "SDH勤怠 山口　碧 勤怠報告の承認 2025年 **** 9月 * 未承認 休日 承認済み 未承認の勤怠報告は存在しません。 SDH勤怠" at bounding box center [436, 115] width 873 height 230
click at [594, 230] on html "SDH勤怠 山口　碧 勤怠報告の承認 2025年 **** 9月 * 未承認 休日 承認済み 未承認の勤怠報告は存在しません。 SDH勤怠" at bounding box center [436, 115] width 873 height 230
click at [519, 162] on button "承認済み" at bounding box center [520, 160] width 84 height 23
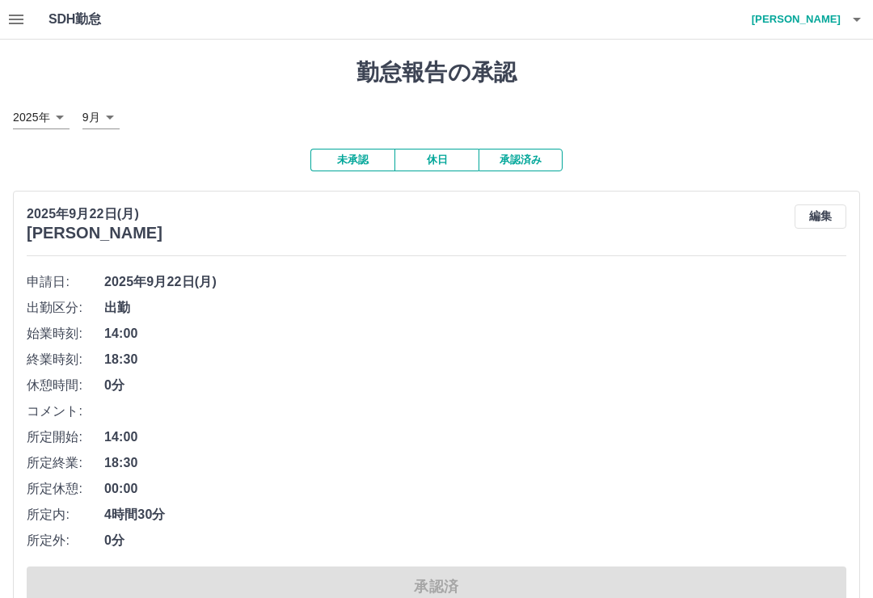
click at [816, 27] on h4 "山口　碧" at bounding box center [791, 19] width 97 height 39
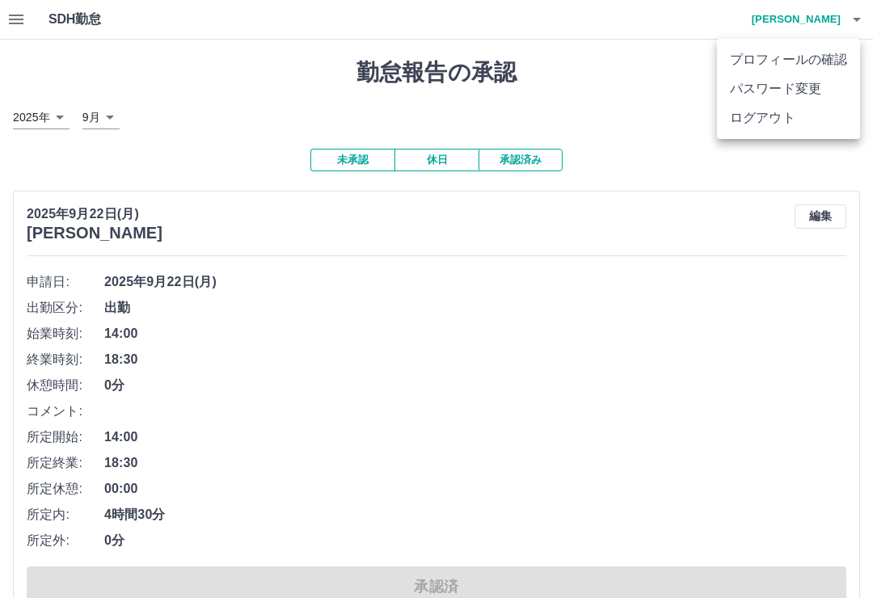
click at [759, 124] on li "ログアウト" at bounding box center [788, 117] width 143 height 29
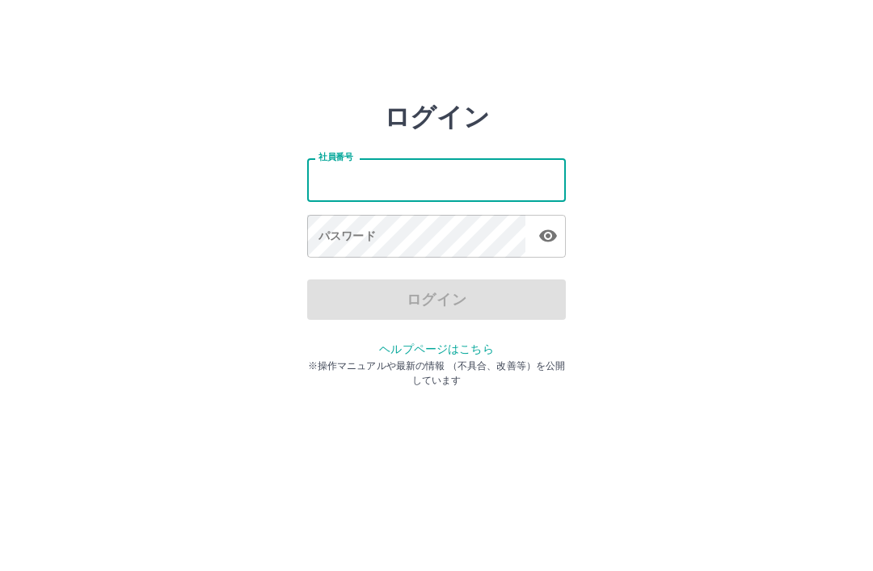
type input "*******"
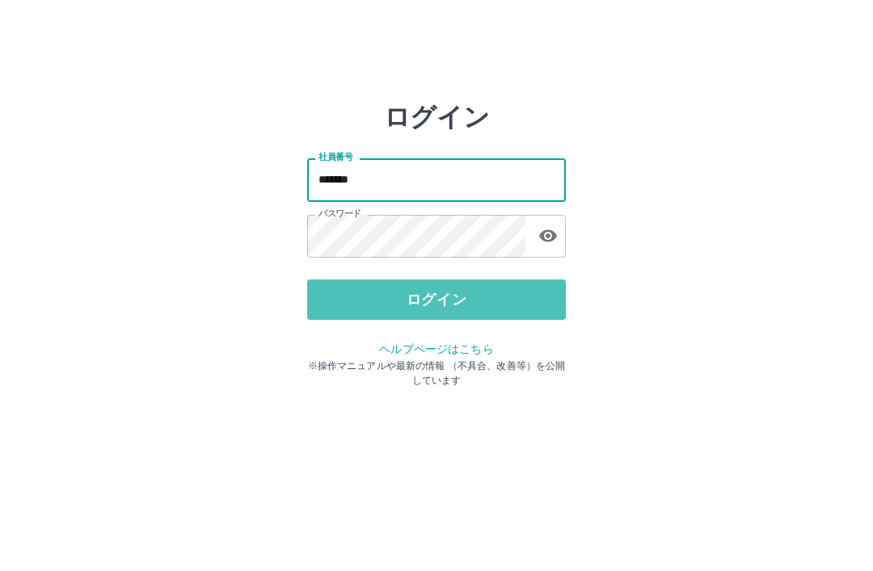
click at [486, 298] on button "ログイン" at bounding box center [436, 300] width 259 height 40
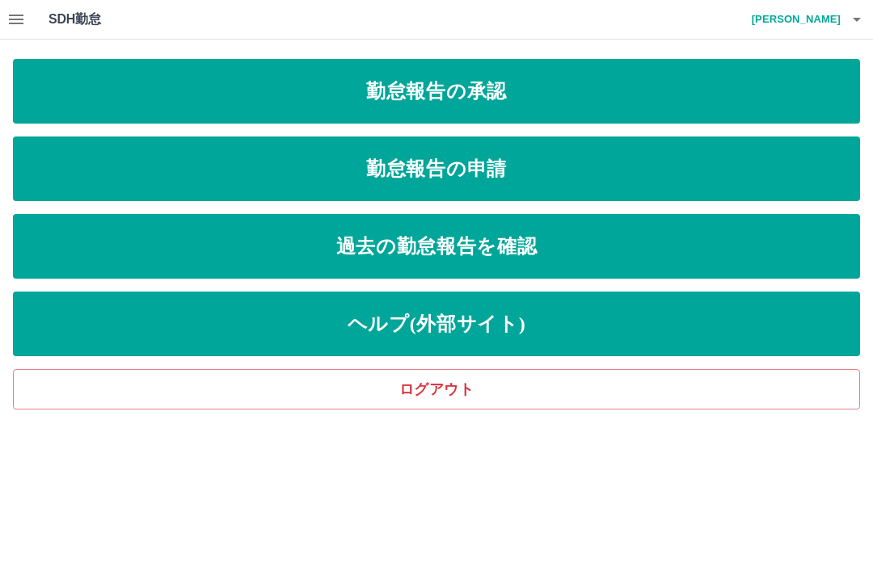
click at [402, 410] on html "SDH勤怠 山口　碧 勤怠報告の承認 勤怠報告の申請 過去の勤怠報告を確認 ヘルプ(外部サイト) ログアウト SDH勤怠" at bounding box center [436, 205] width 873 height 410
click at [470, 170] on link "勤怠報告の申請" at bounding box center [436, 169] width 847 height 65
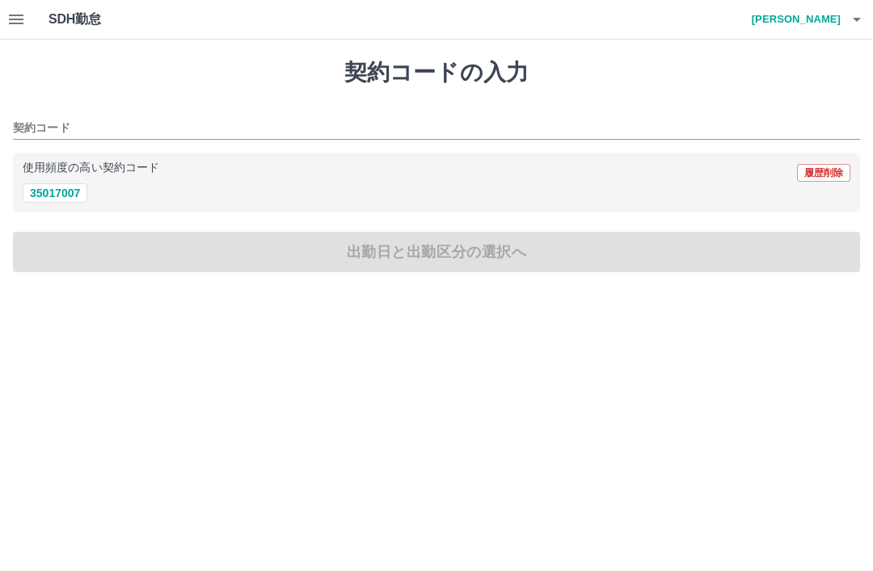
click at [242, 79] on h1 "契約コードの入力" at bounding box center [436, 72] width 847 height 27
click at [344, 292] on html "SDH勤怠 山口　碧 契約コードの入力 契約コード 使用頻度の高い契約コード 履歴削除 35017007 出勤日と出勤区分の選択へ SDH勤怠" at bounding box center [436, 146] width 873 height 292
click at [828, 17] on h4 "山口　碧" at bounding box center [791, 19] width 97 height 39
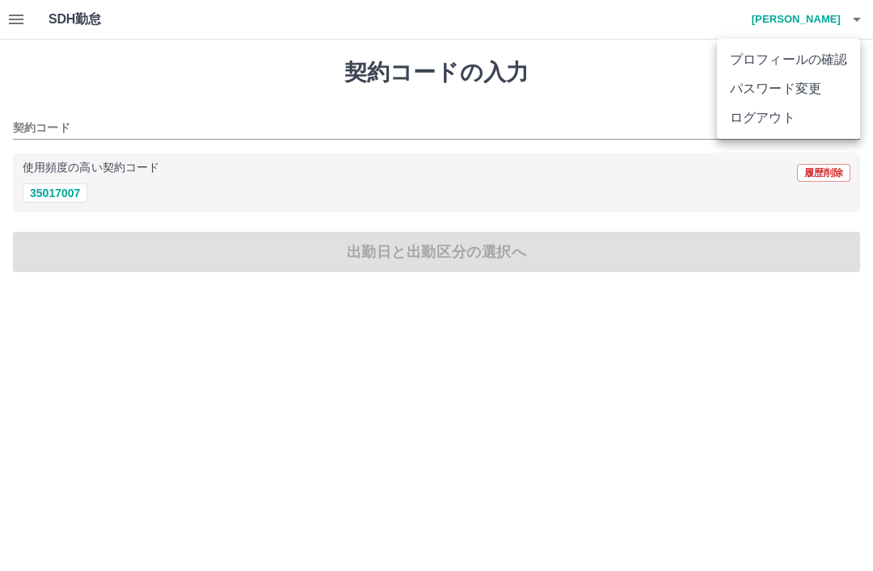
click at [633, 66] on div at bounding box center [436, 285] width 873 height 571
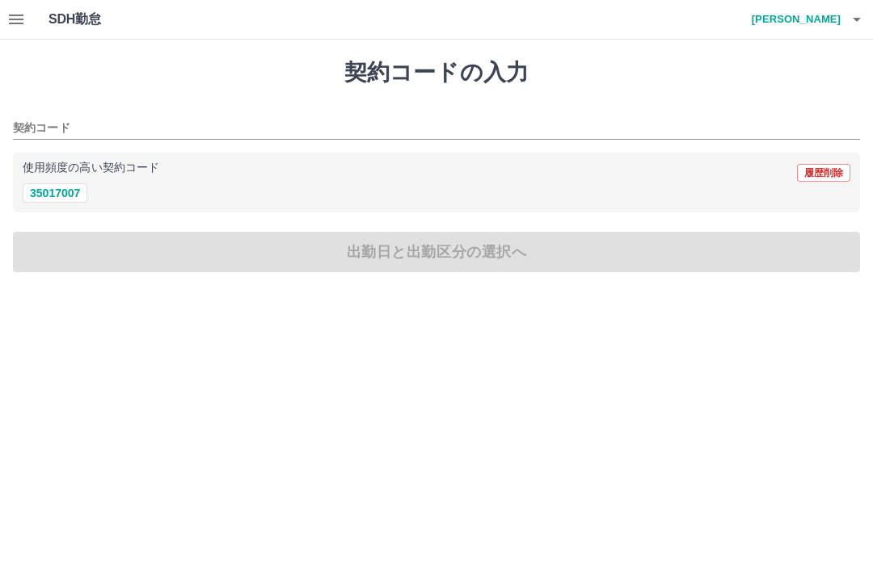
click at [57, 196] on button "35017007" at bounding box center [55, 192] width 65 height 19
type input "********"
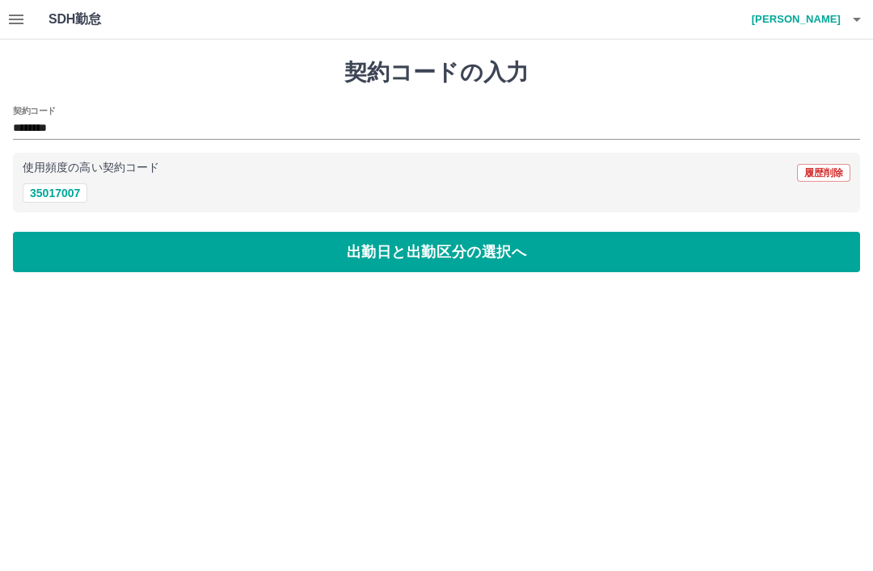
click at [305, 258] on button "出勤日と出勤区分の選択へ" at bounding box center [436, 252] width 847 height 40
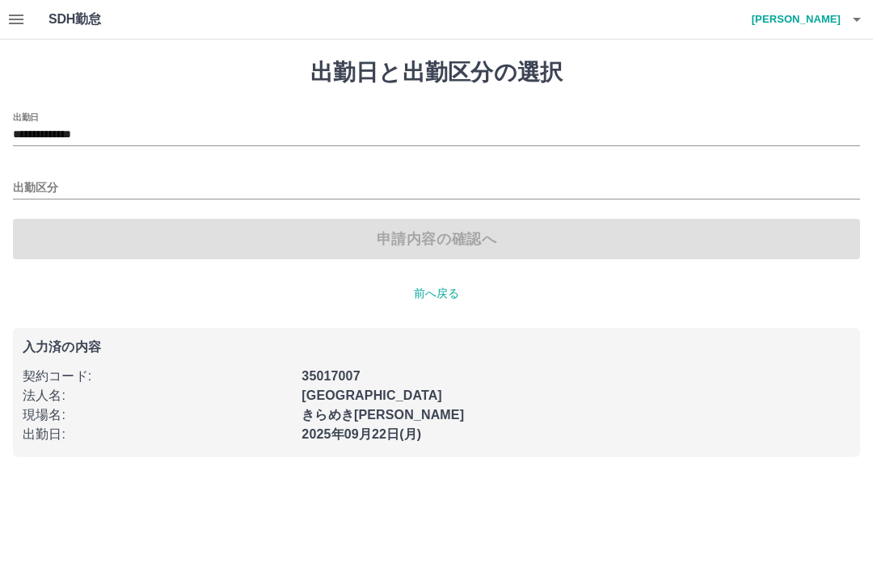
click at [154, 137] on input "**********" at bounding box center [436, 135] width 847 height 20
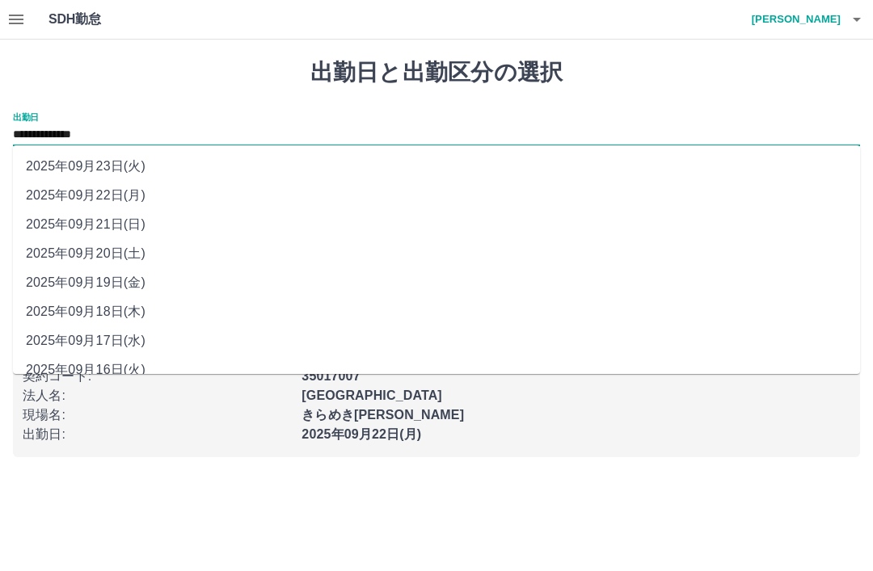
click at [233, 115] on div "**********" at bounding box center [436, 129] width 847 height 34
click at [181, 457] on div "入力済の内容 契約コード : 35017007 法人名 : 東松山市 現場名 : きらめきくらぶ　さくらやま 出勤日 : 2025年09月22日(月)" at bounding box center [436, 392] width 847 height 129
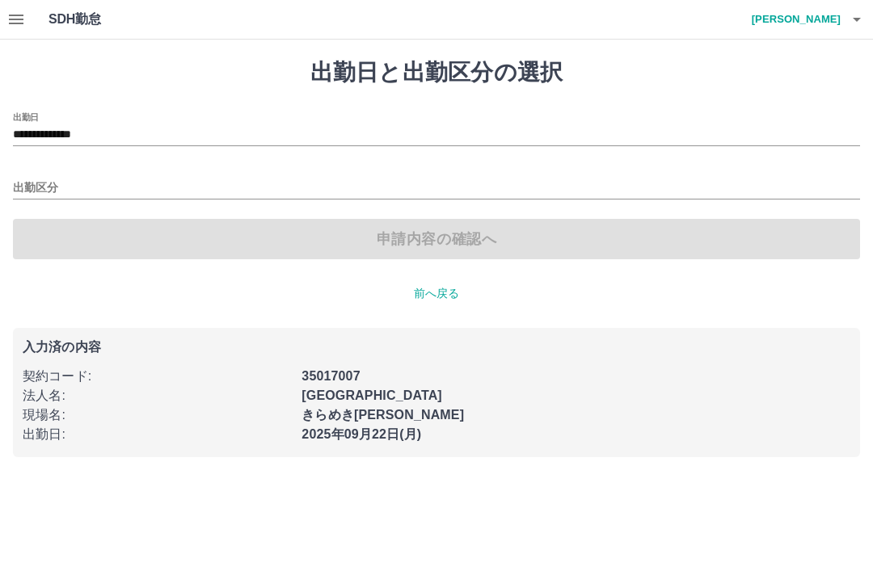
click at [832, 24] on h4 "山口　碧" at bounding box center [791, 19] width 97 height 39
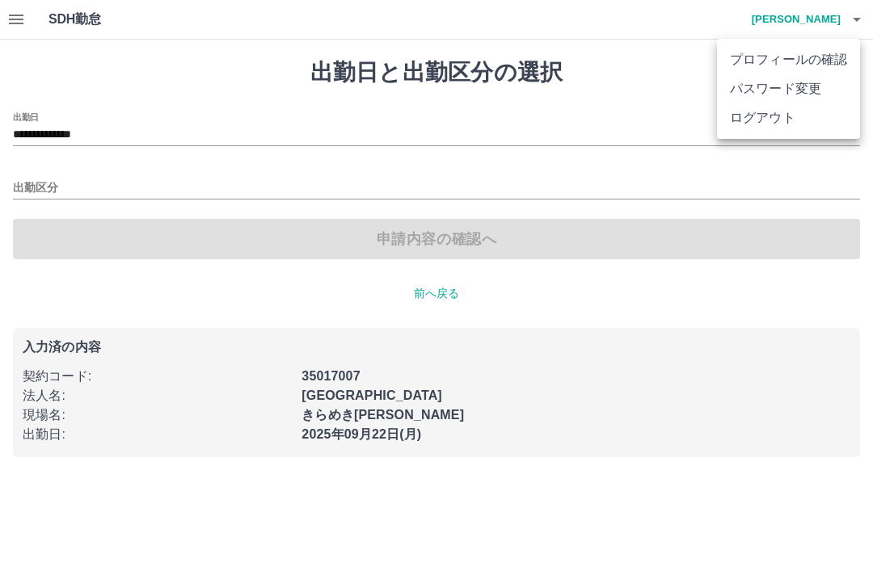
click at [765, 117] on li "ログアウト" at bounding box center [788, 117] width 143 height 29
